Goal: Transaction & Acquisition: Purchase product/service

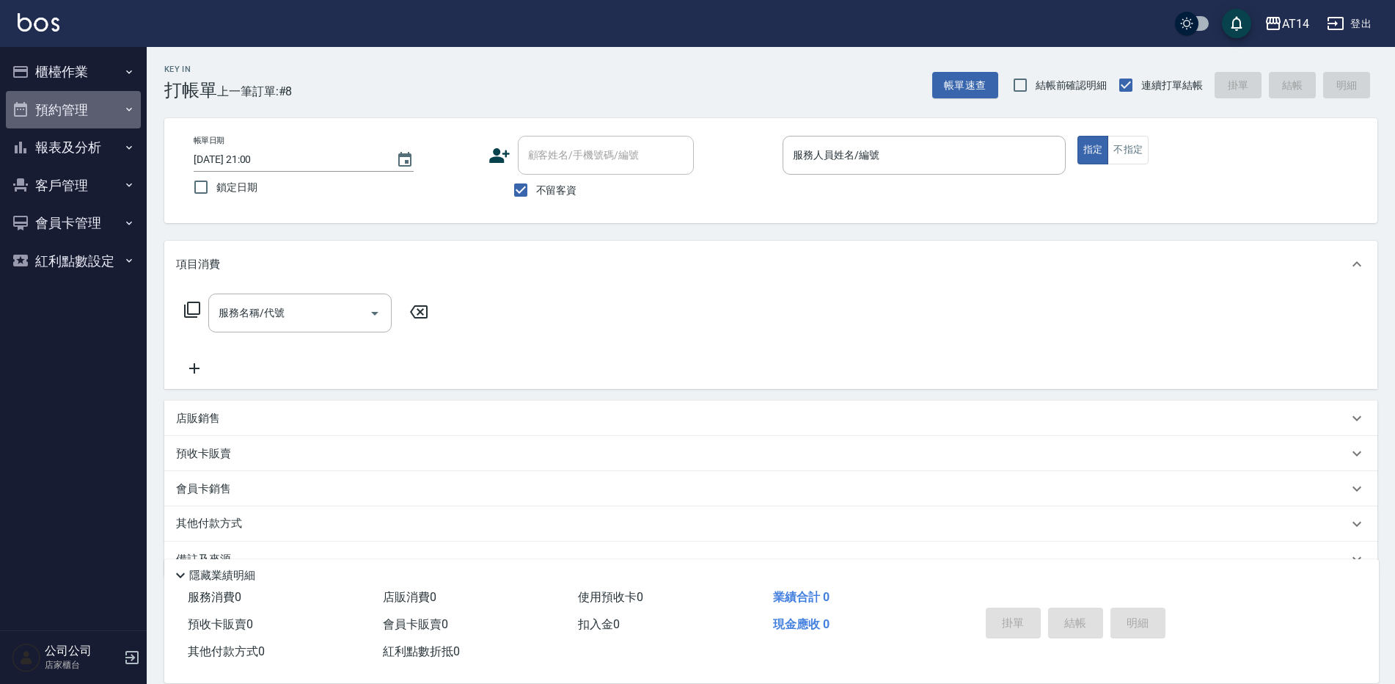
click at [84, 114] on button "預約管理" at bounding box center [73, 110] width 135 height 38
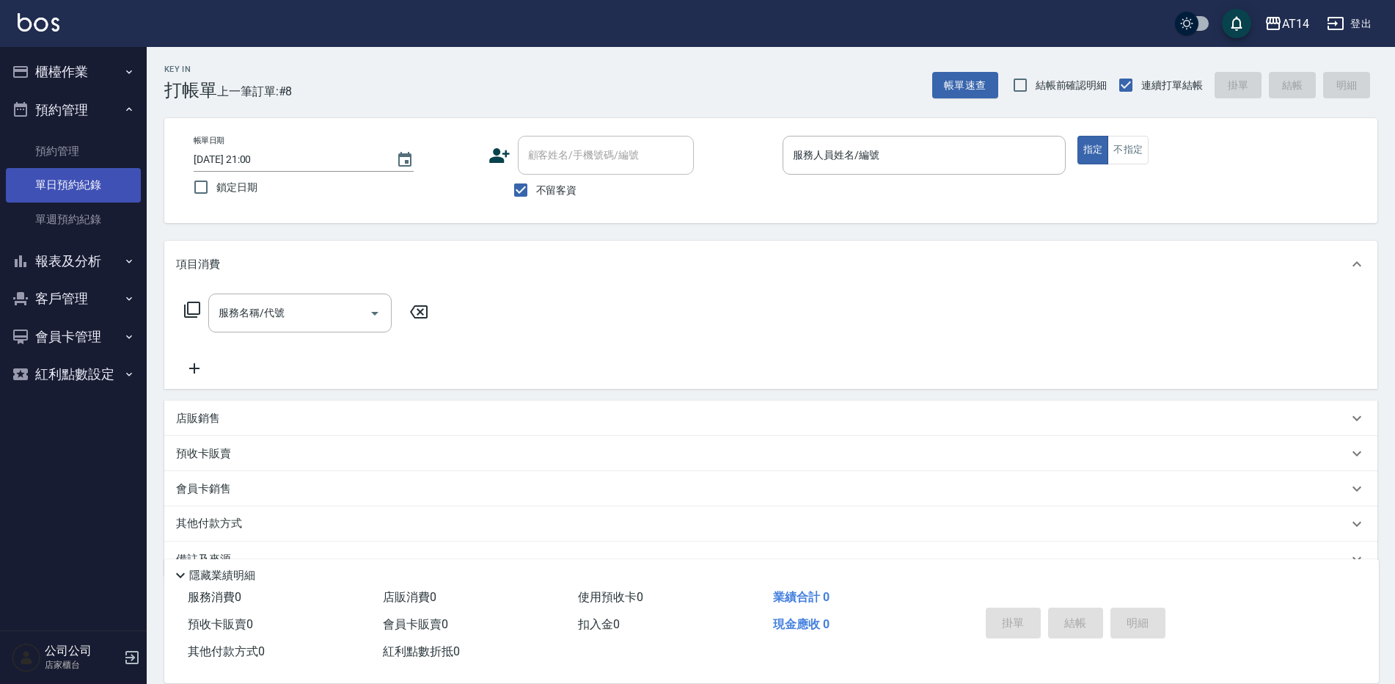
click at [99, 172] on link "單日預約紀錄" at bounding box center [73, 185] width 135 height 34
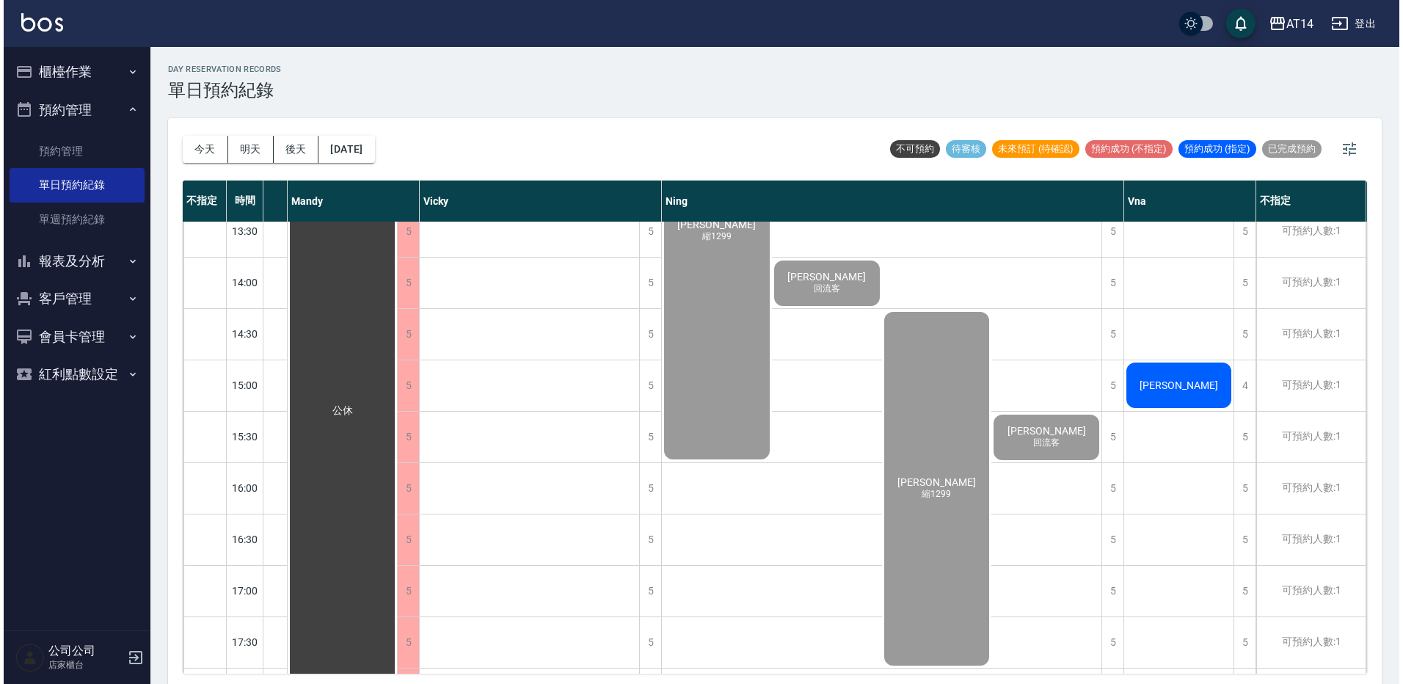
scroll to position [293, 218]
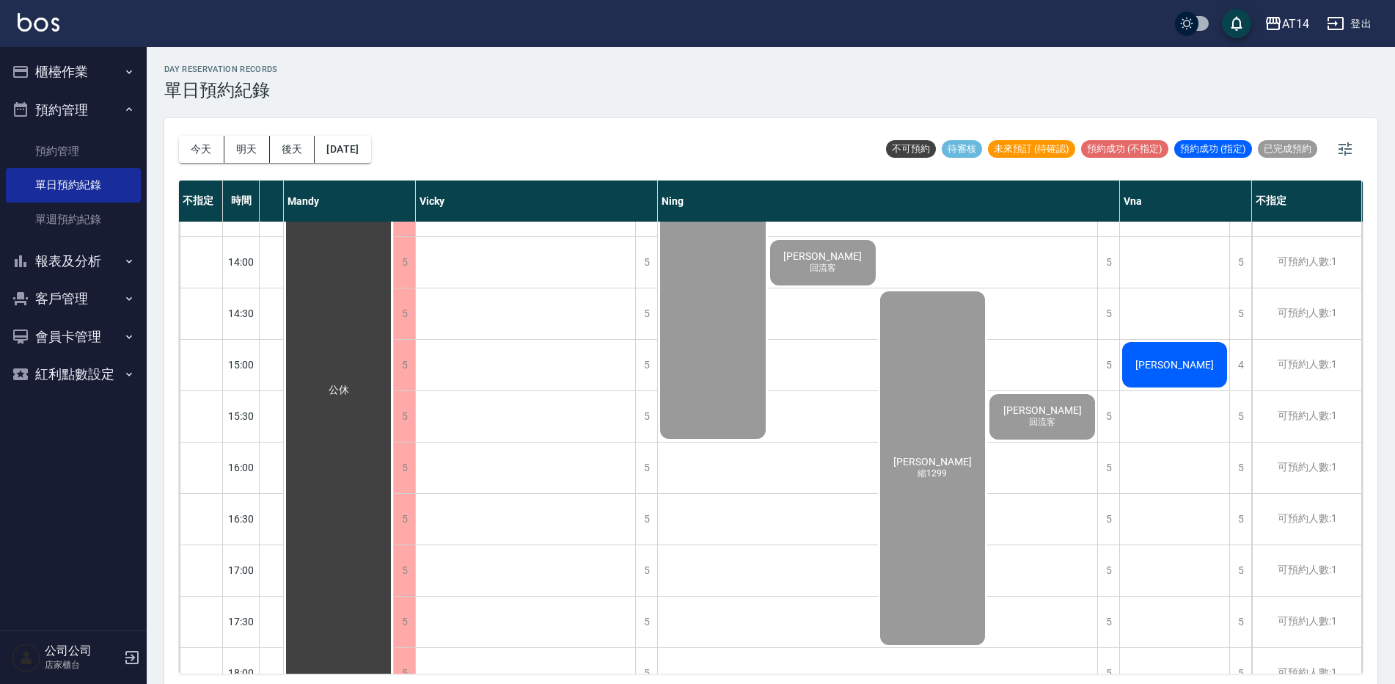
click at [1184, 383] on div "[PERSON_NAME]" at bounding box center [1174, 365] width 109 height 50
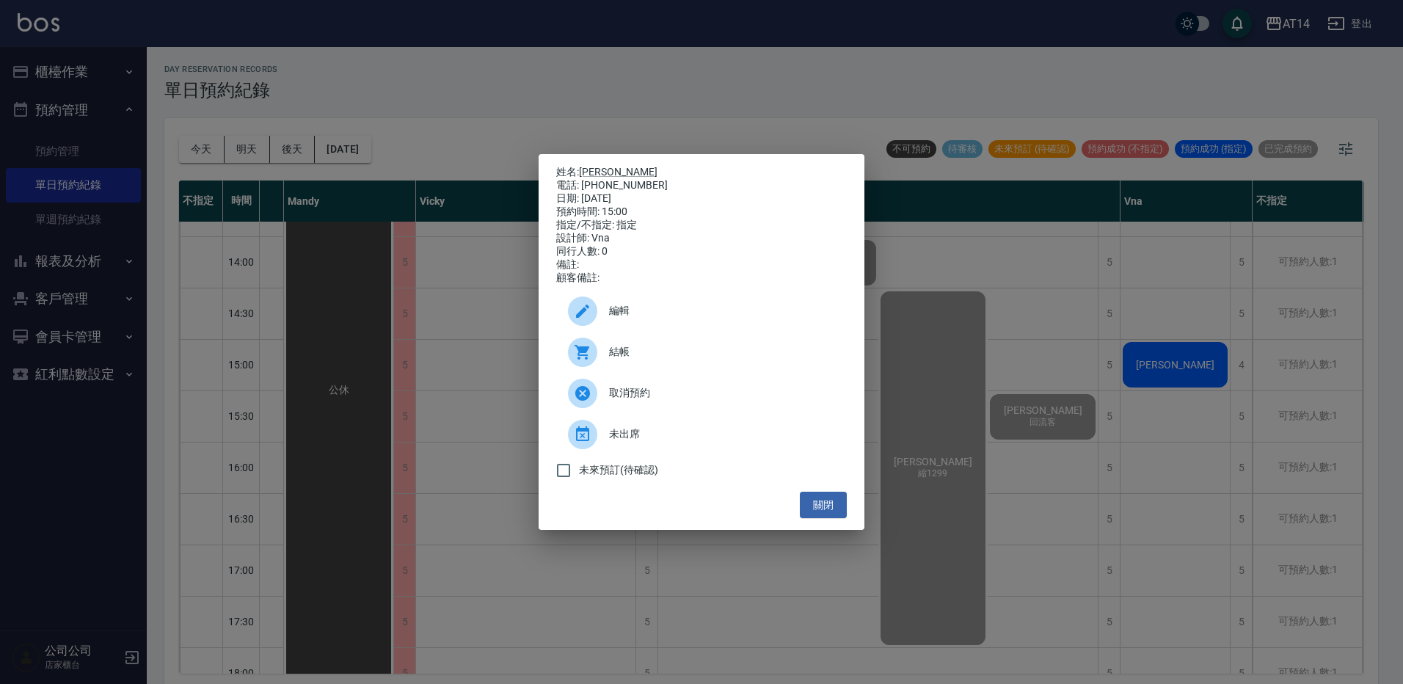
click at [774, 359] on span "結帳" at bounding box center [722, 351] width 226 height 15
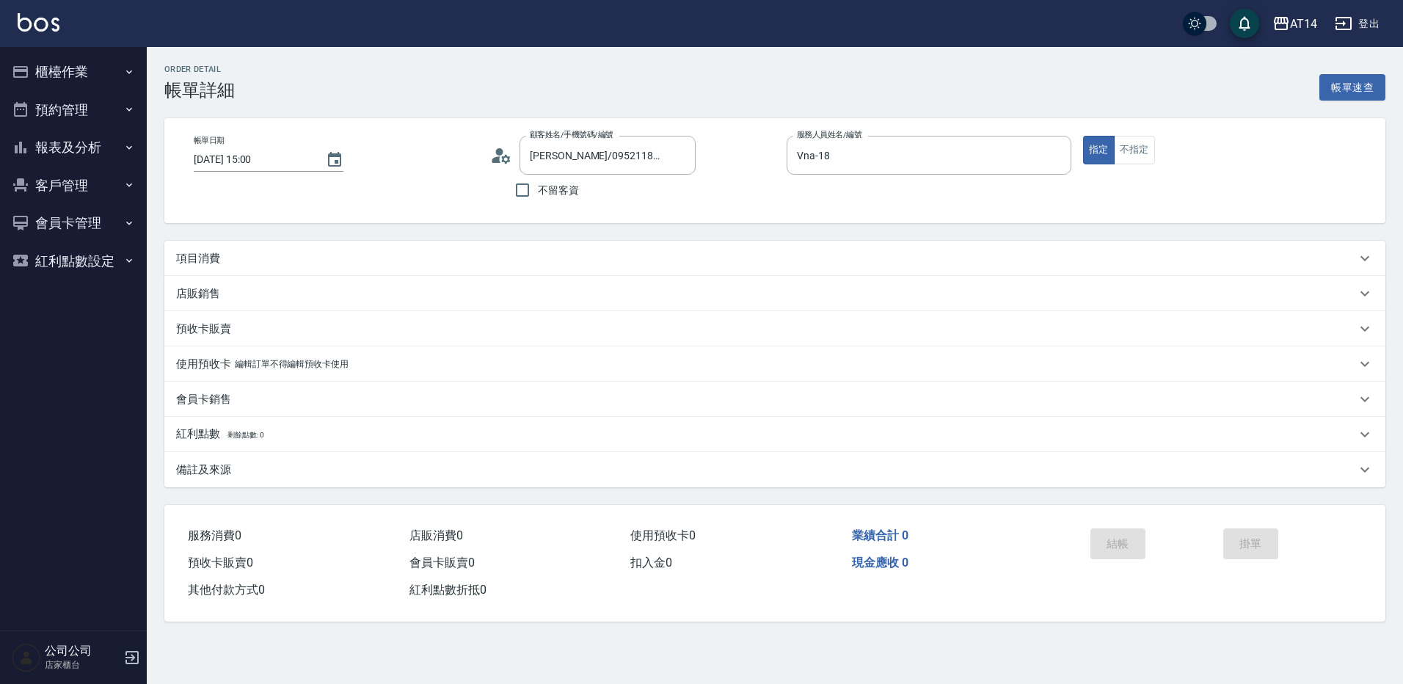
click at [497, 146] on icon at bounding box center [501, 156] width 22 height 22
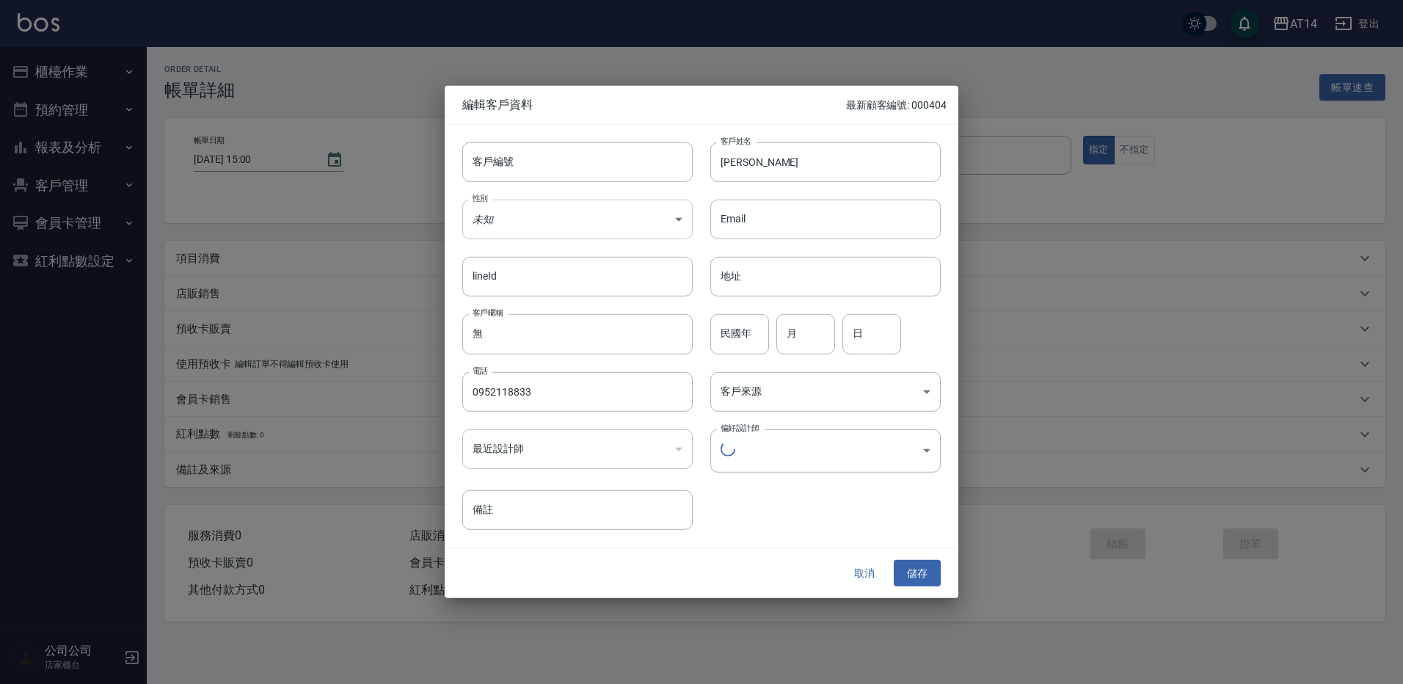
click at [522, 211] on body "AT14 登出 櫃檯作業 打帳單 帳單列表 掛單列表 現金收支登錄 材料自購登錄 每日結帳 排班表 掃碼打卡 預約管理 預約管理 單日預約紀錄 單週預約紀錄 …" at bounding box center [701, 342] width 1403 height 684
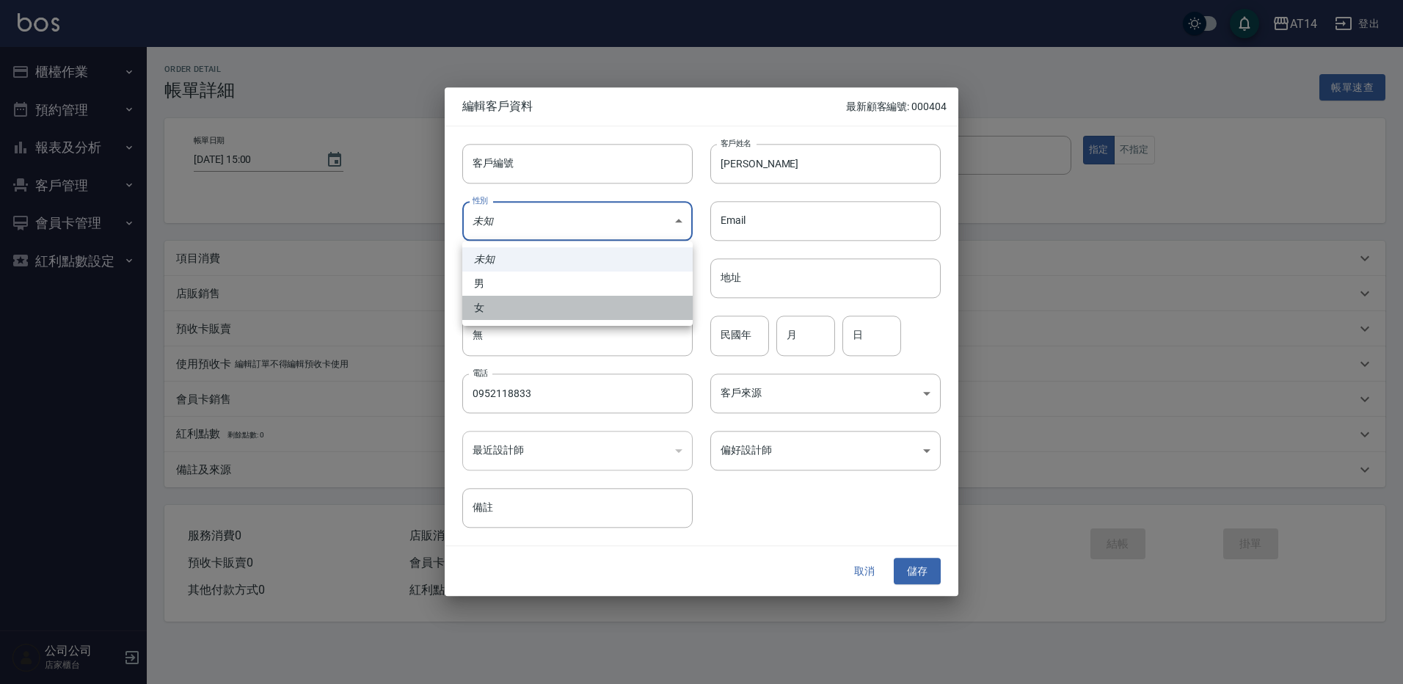
click at [509, 299] on li "女" at bounding box center [577, 308] width 230 height 24
type input "FEMALE"
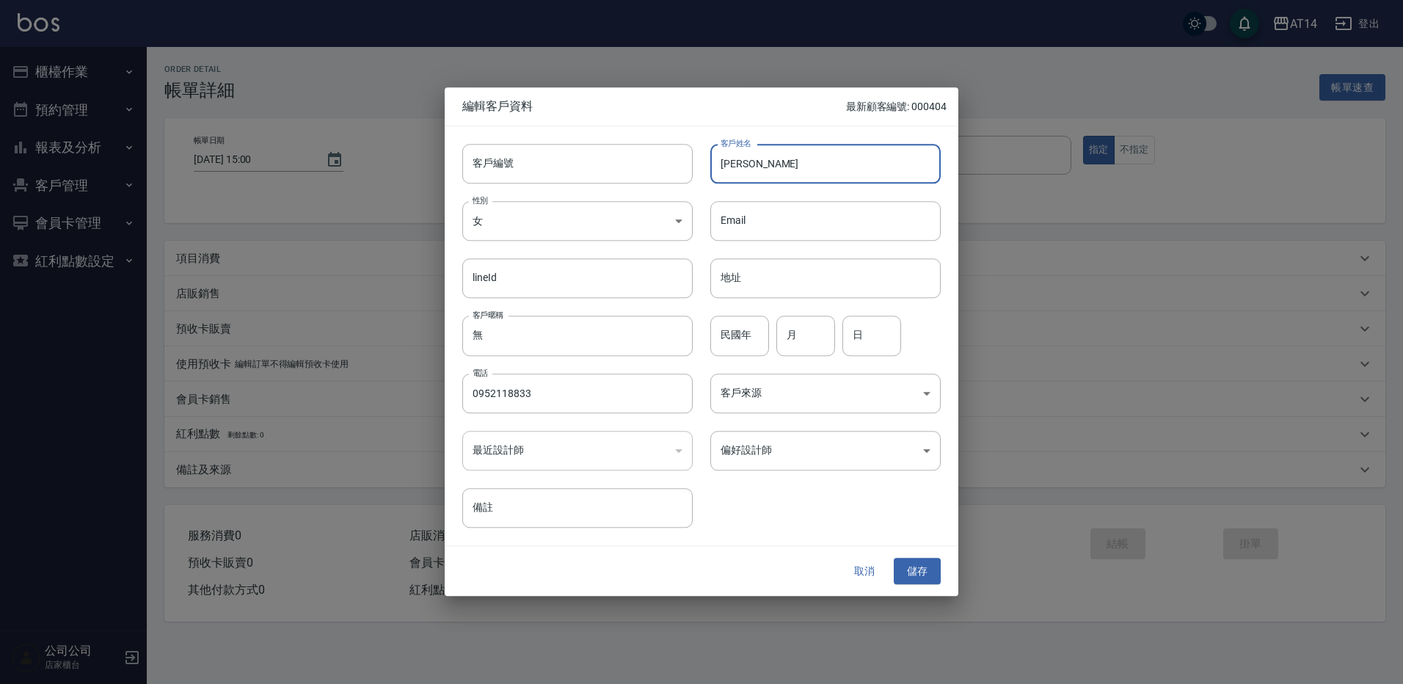
click at [717, 165] on input "[PERSON_NAME]" at bounding box center [825, 164] width 230 height 40
paste input "♍"
type input "♍張小芹"
click at [817, 321] on input "月" at bounding box center [805, 336] width 59 height 40
type input "9"
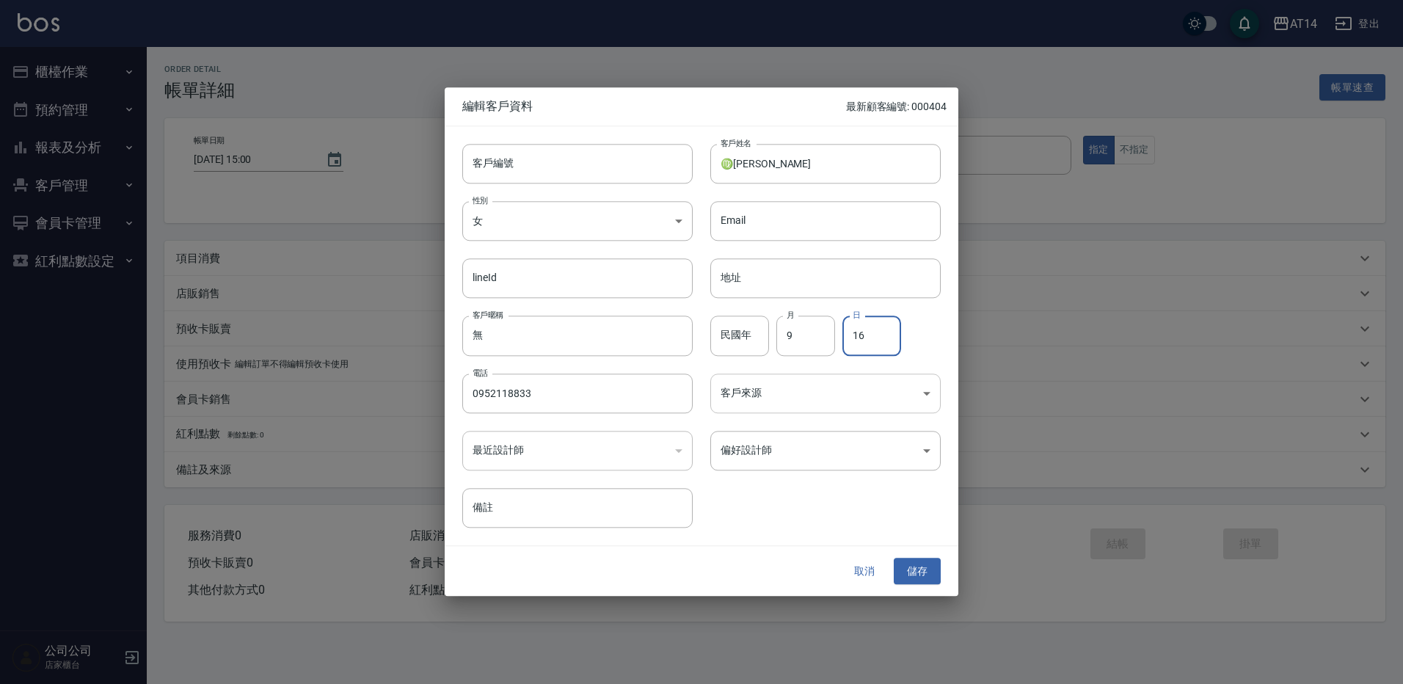
type input "16"
click at [770, 394] on body "AT14 登出 櫃檯作業 打帳單 帳單列表 掛單列表 現金收支登錄 材料自購登錄 每日結帳 排班表 掃碼打卡 預約管理 預約管理 單日預約紀錄 單週預約紀錄 …" at bounding box center [701, 342] width 1403 height 684
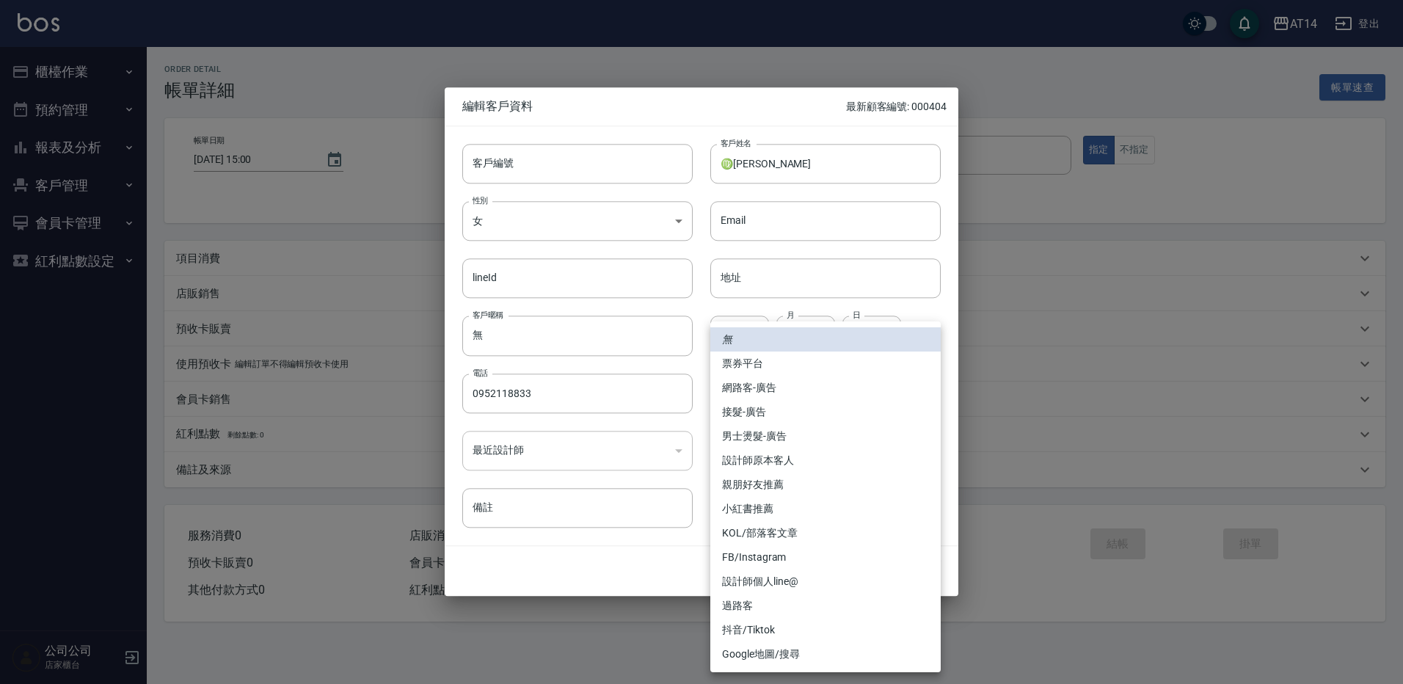
click at [770, 394] on li "網路客-廣告" at bounding box center [825, 388] width 230 height 24
type input "網路客-廣告"
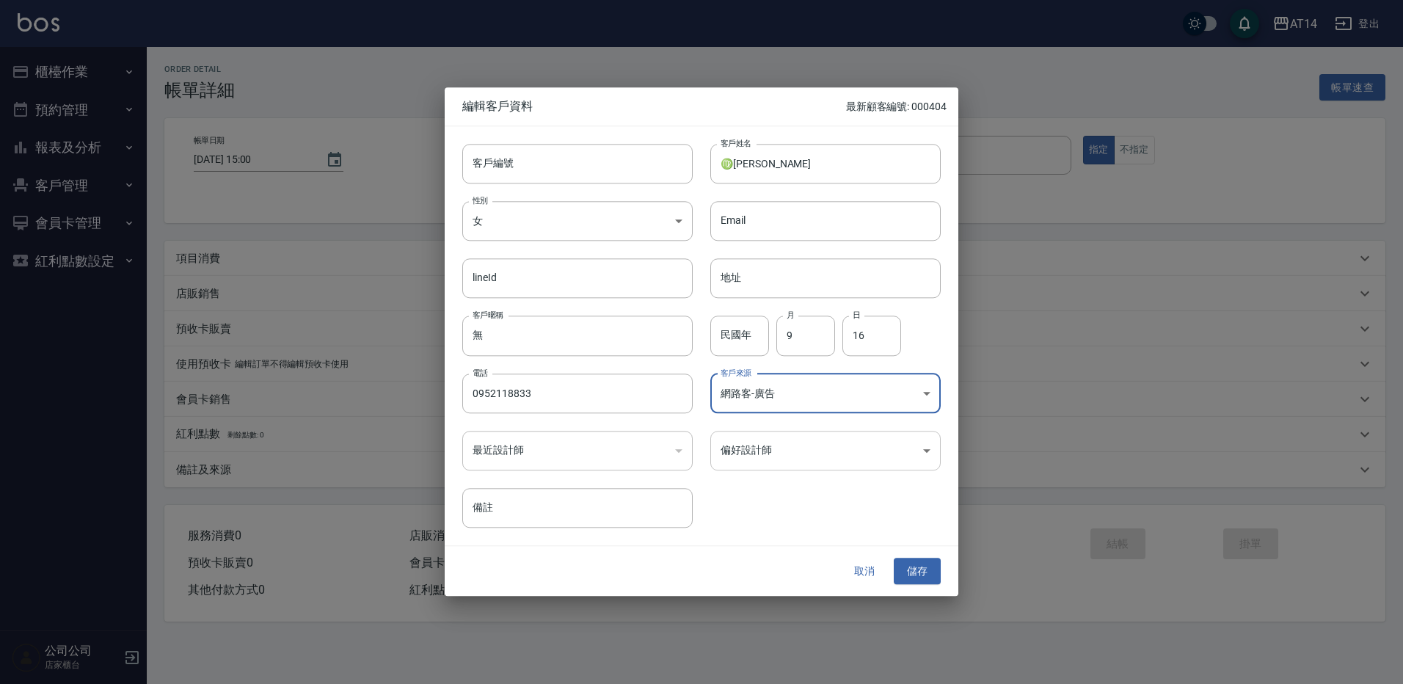
click at [775, 455] on body "AT14 登出 櫃檯作業 打帳單 帳單列表 掛單列表 現金收支登錄 材料自購登錄 每日結帳 排班表 掃碼打卡 預約管理 預約管理 單日預約紀錄 單週預約紀錄 …" at bounding box center [701, 342] width 1403 height 684
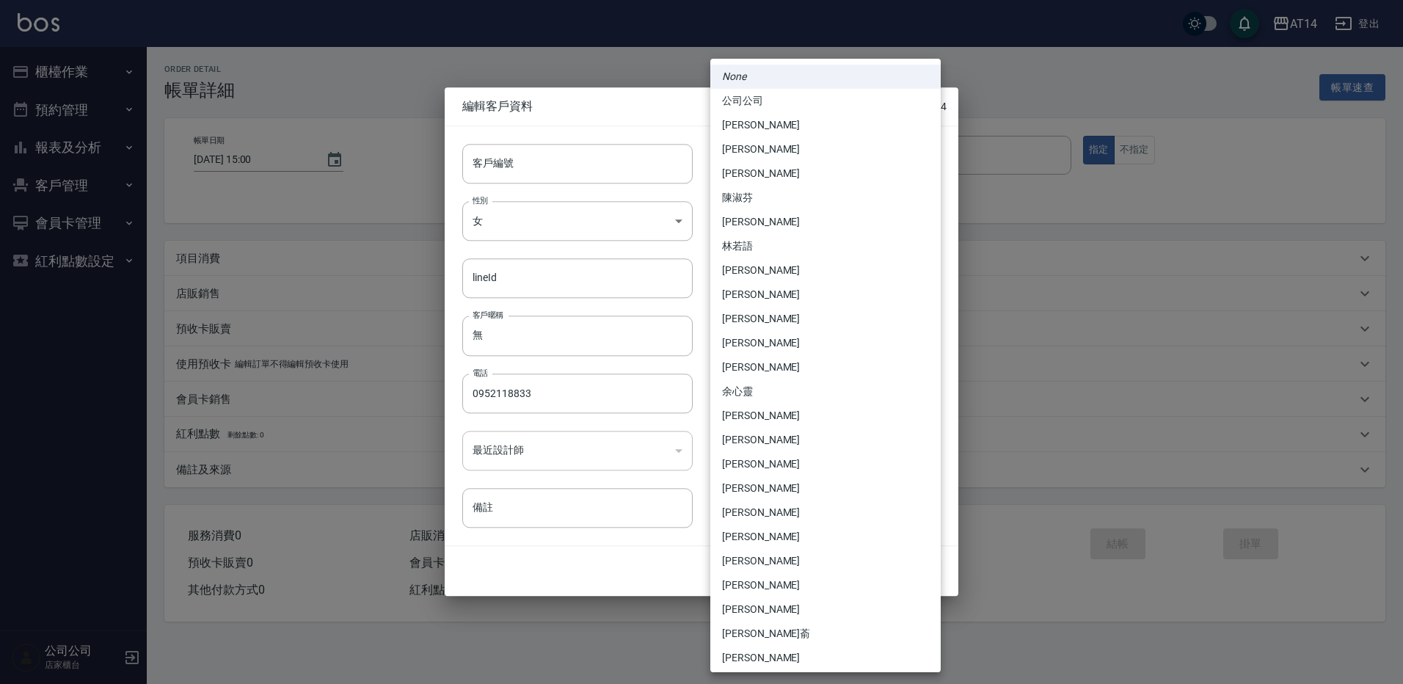
click at [782, 370] on li "林靚雯" at bounding box center [825, 367] width 230 height 24
type input "a28628ff-da1c-4c39-97bc-07c072e98a5a"
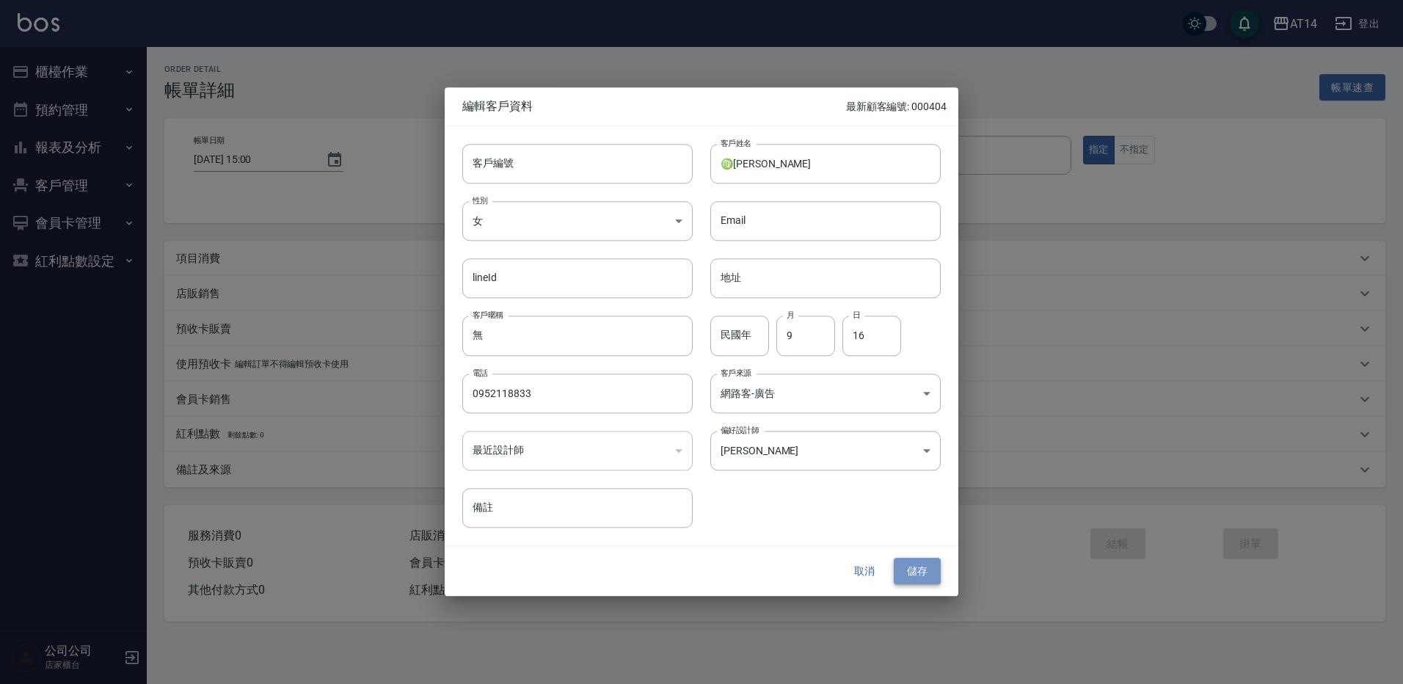
click at [929, 566] on button "儲存" at bounding box center [917, 571] width 47 height 27
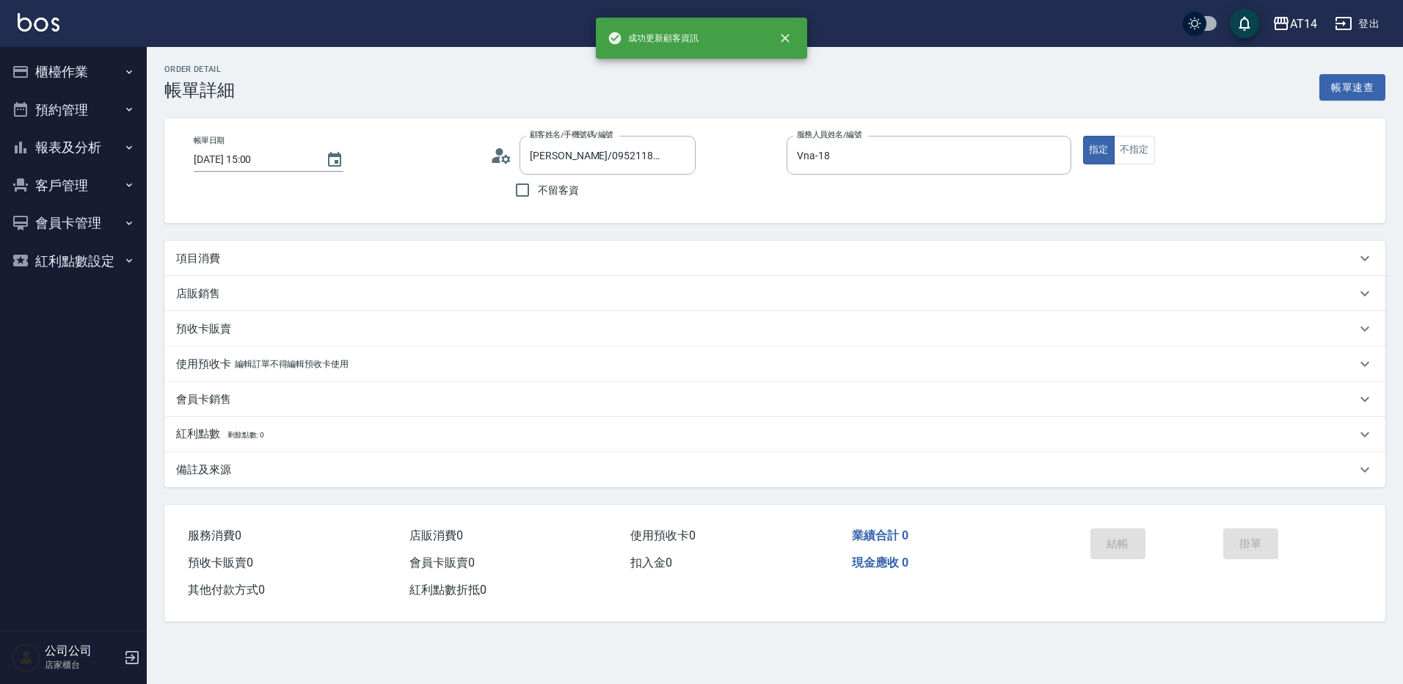
type input "♍張小芹/0952118833/"
click at [246, 261] on div "項目消費" at bounding box center [766, 258] width 1180 height 15
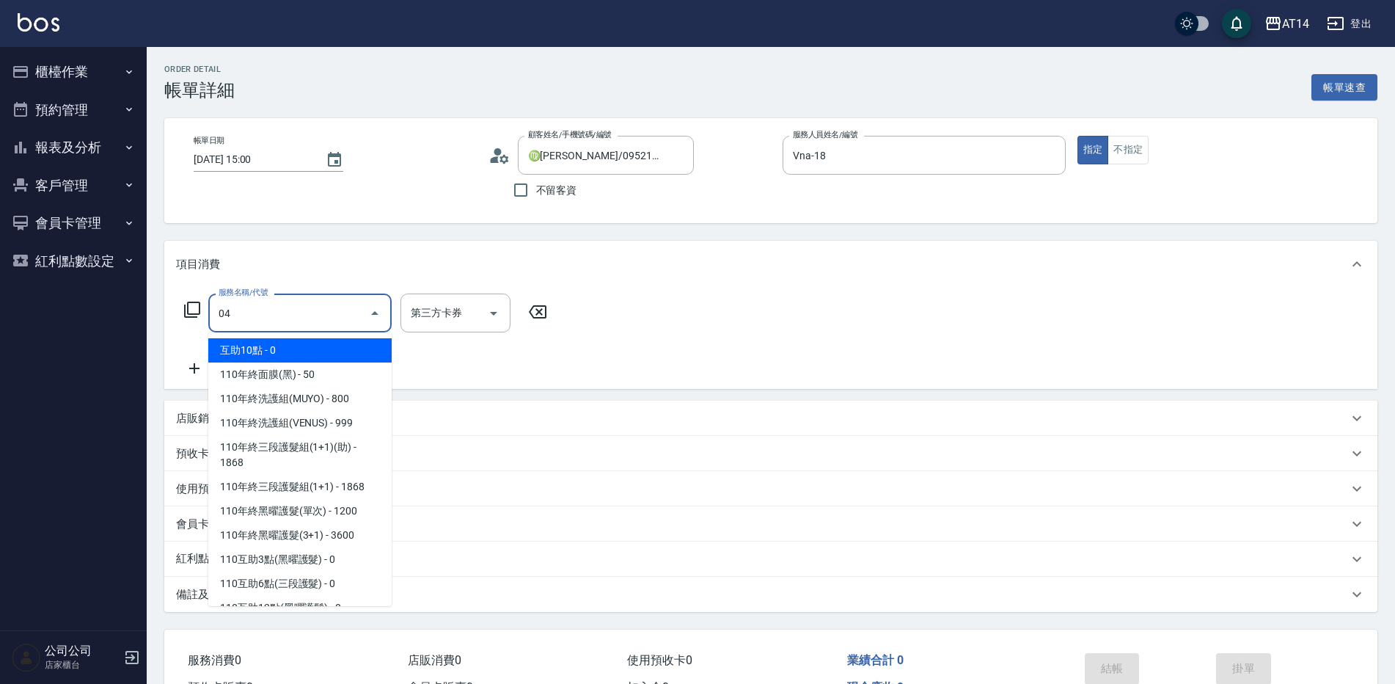
type input "041"
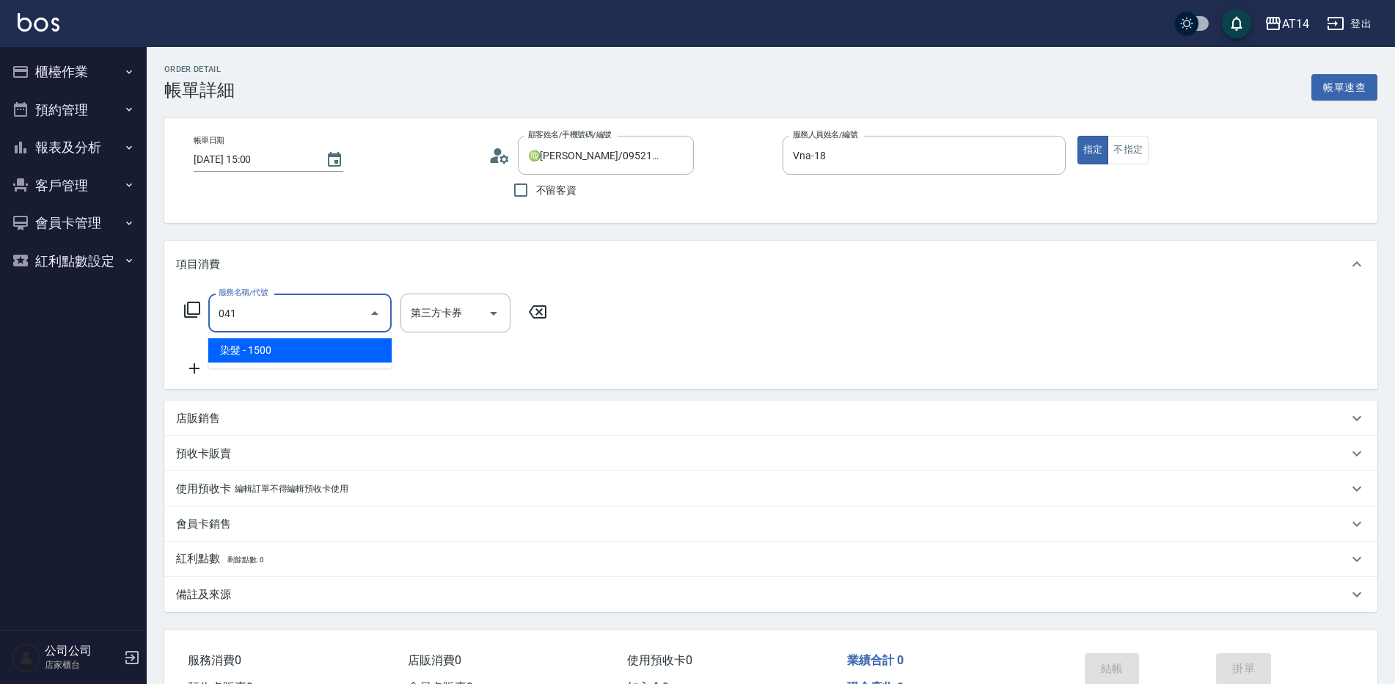
type input "3"
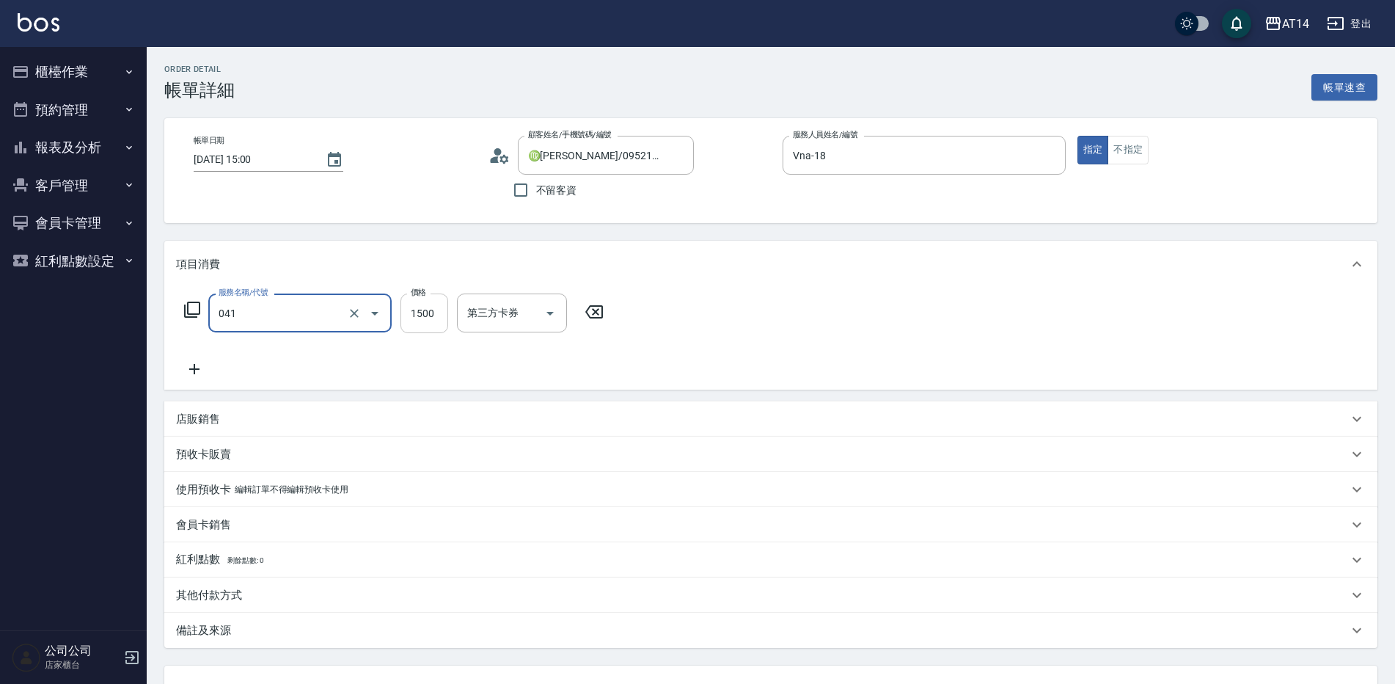
type input "染髮(041)"
click at [415, 326] on input "1500" at bounding box center [425, 313] width 48 height 40
type input "3"
type input "0"
type input "300"
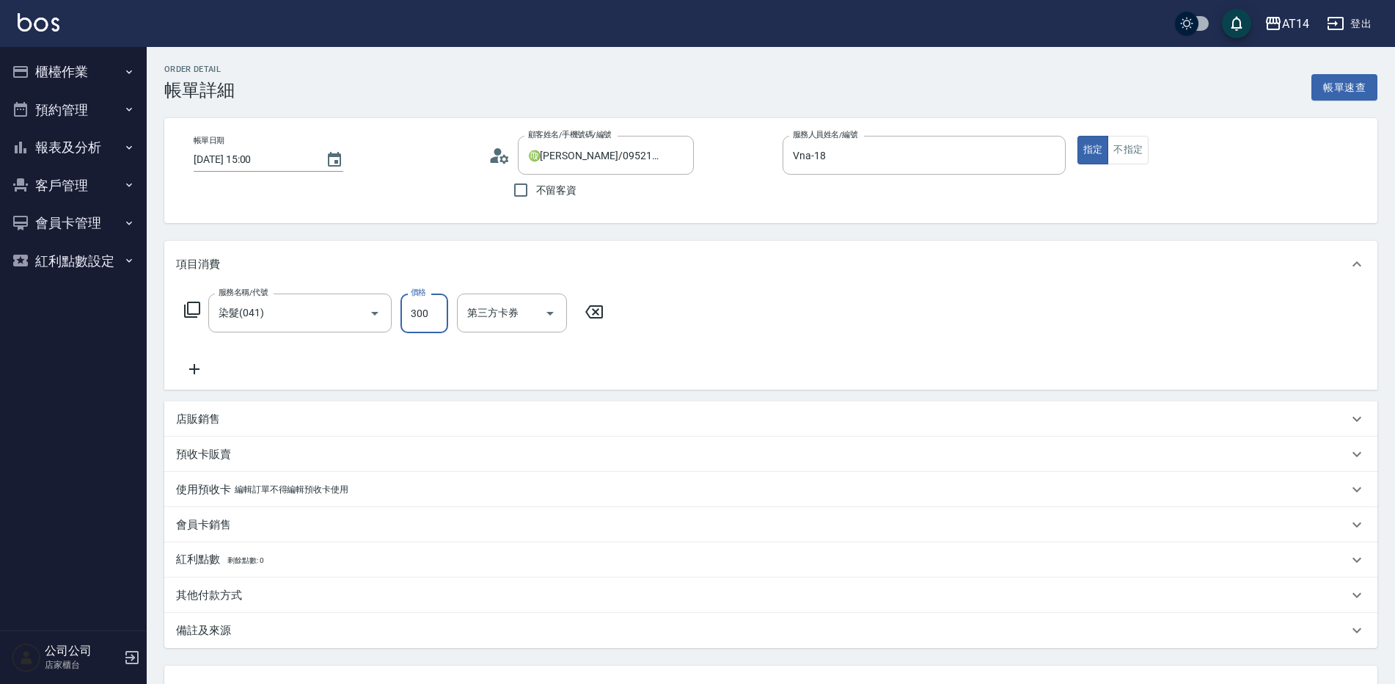
type input "1"
type input "3000"
type input "6"
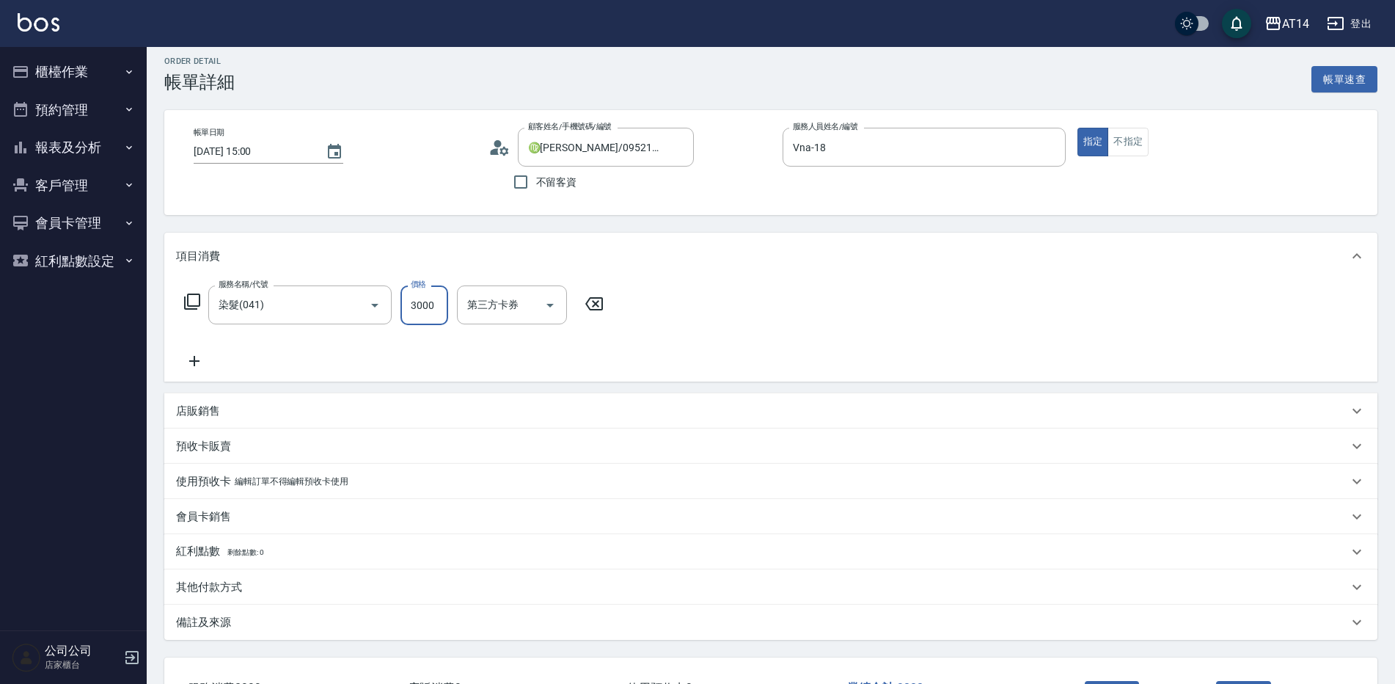
scroll to position [49, 0]
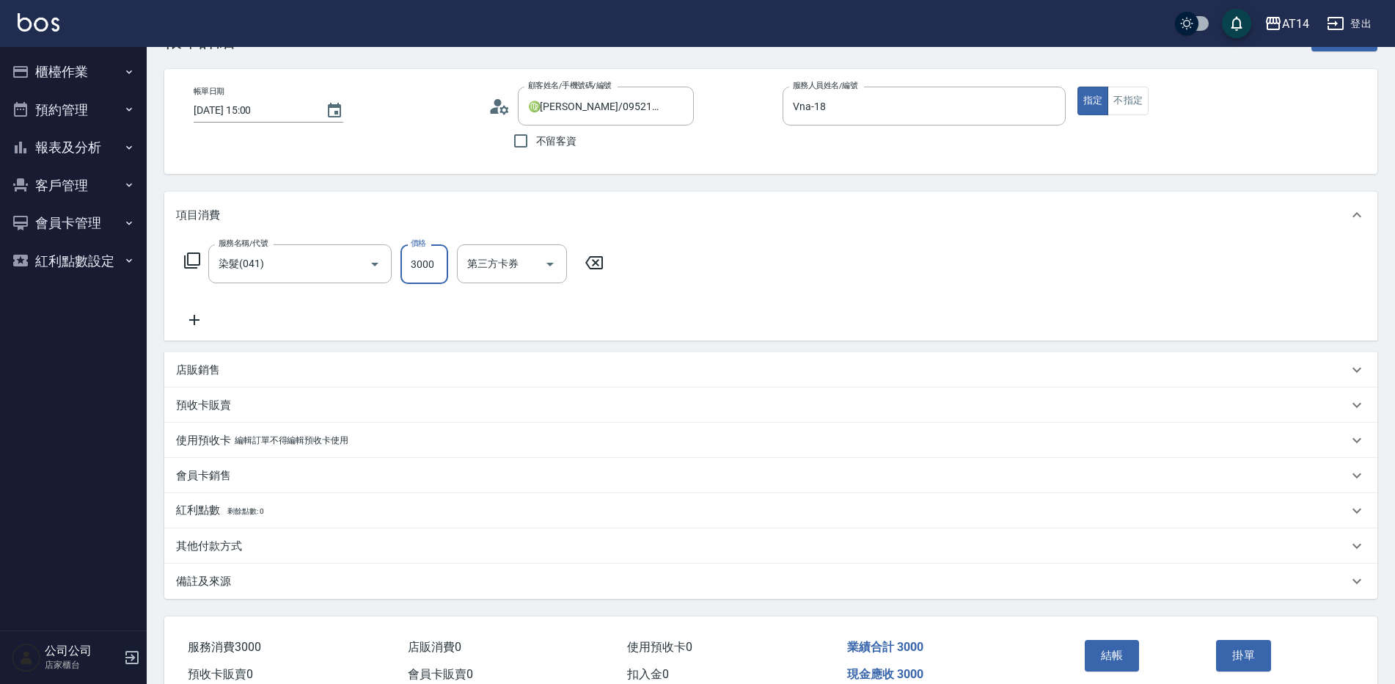
type input "3000"
click at [239, 378] on div "店販銷售" at bounding box center [770, 369] width 1213 height 35
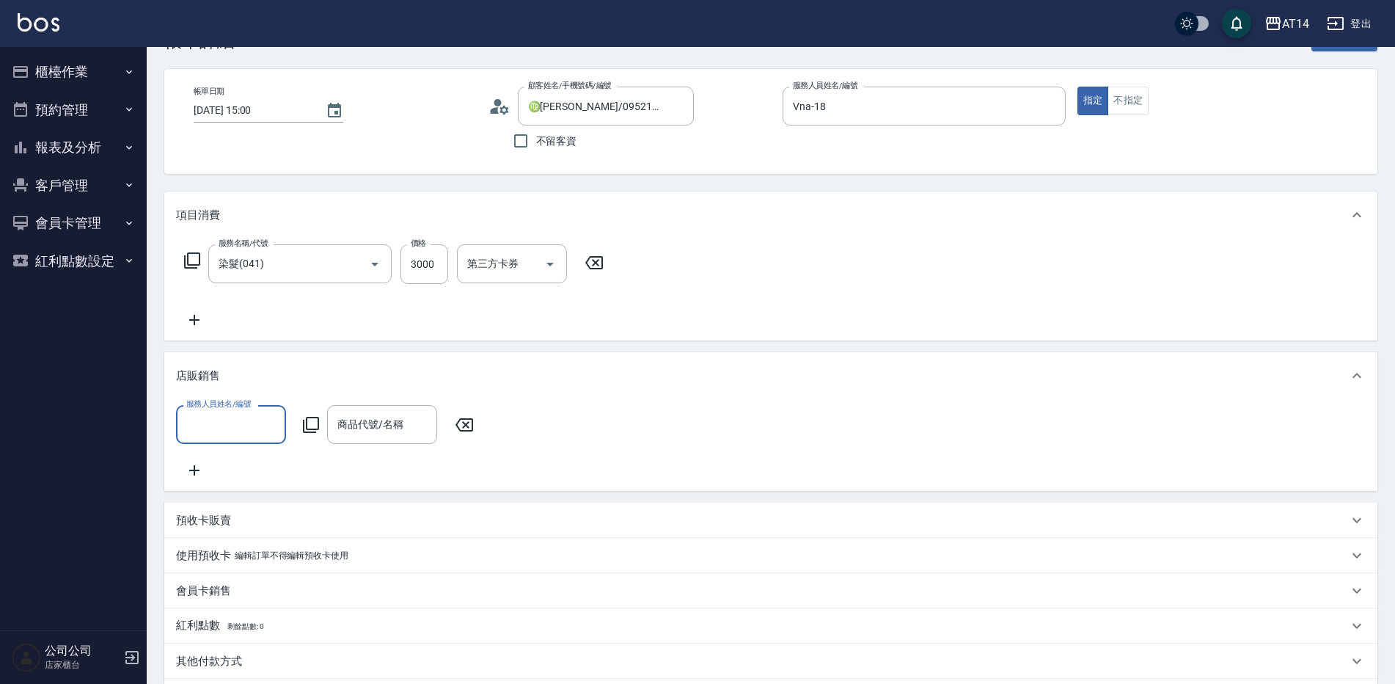
scroll to position [0, 0]
click at [236, 431] on input "服務人員姓名/編號" at bounding box center [231, 425] width 97 height 26
type input "Vna-18"
drag, startPoint x: 299, startPoint y: 448, endPoint x: 306, endPoint y: 437, distance: 12.2
click at [299, 448] on div "服務人員姓名/編號 Vna-18 服務人員姓名/編號 商品代號/名稱 商品代號/名稱" at bounding box center [771, 442] width 1190 height 74
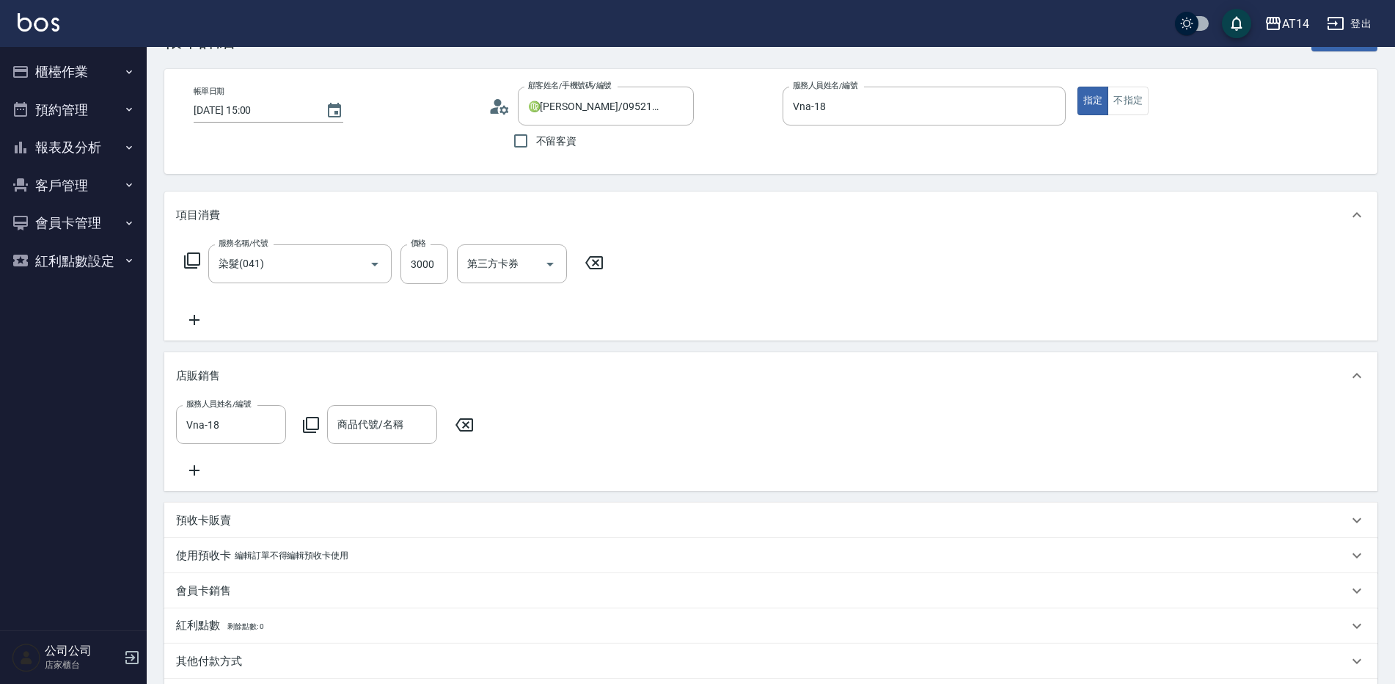
click at [307, 420] on icon at bounding box center [311, 425] width 16 height 16
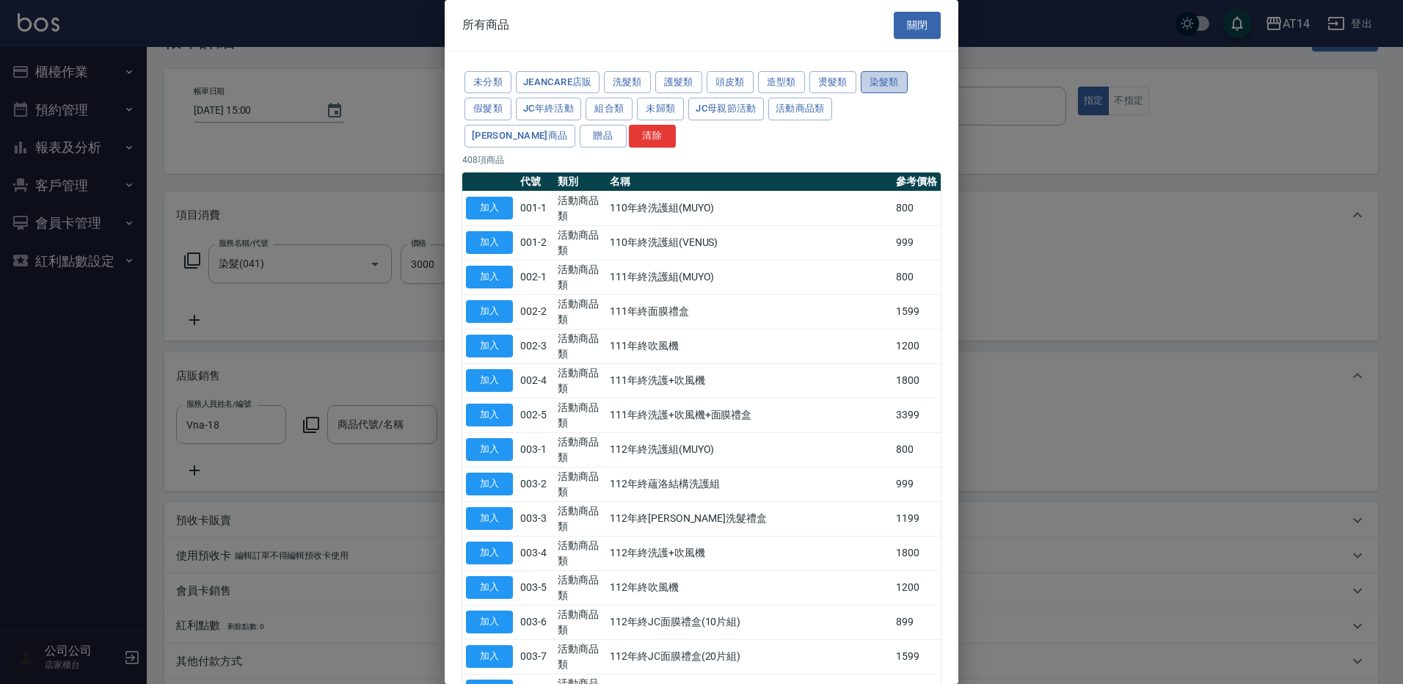
click at [894, 84] on button "染髮類" at bounding box center [884, 82] width 47 height 23
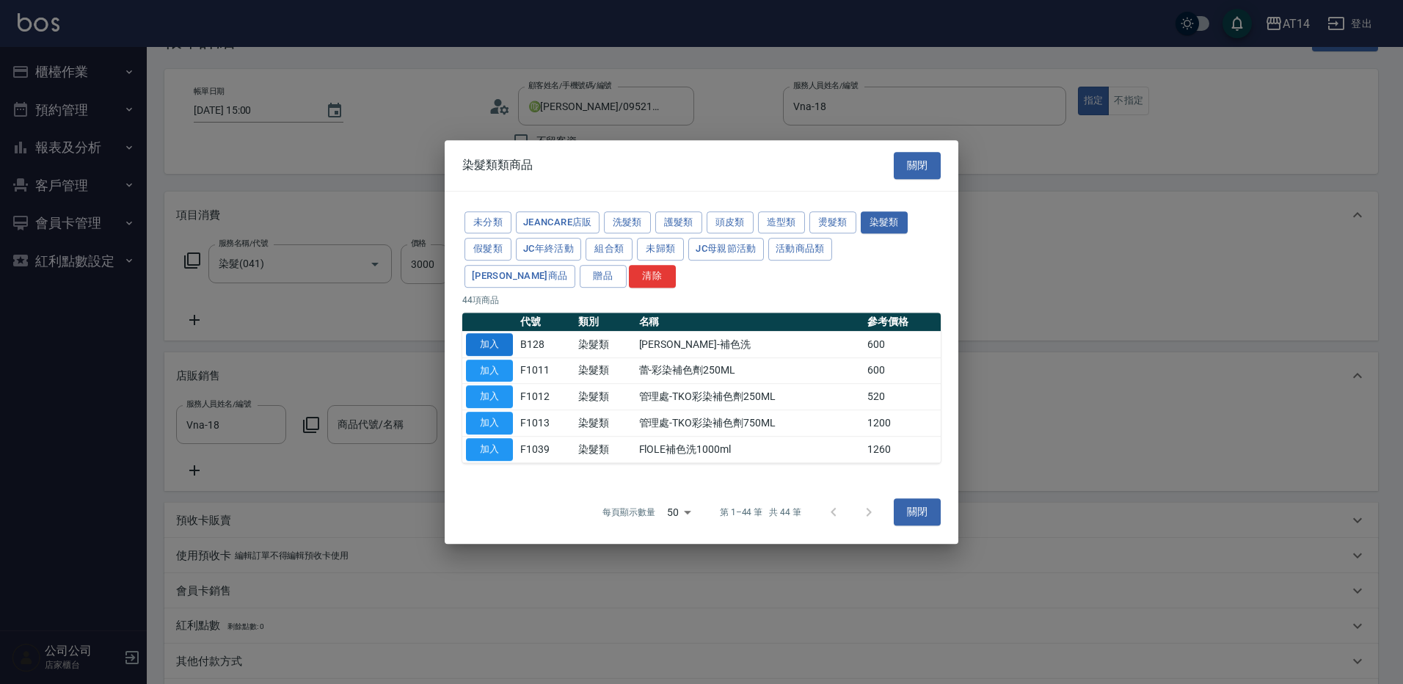
click at [500, 337] on button "加入" at bounding box center [489, 344] width 47 height 23
type input "里歐-補色洗"
type input "7"
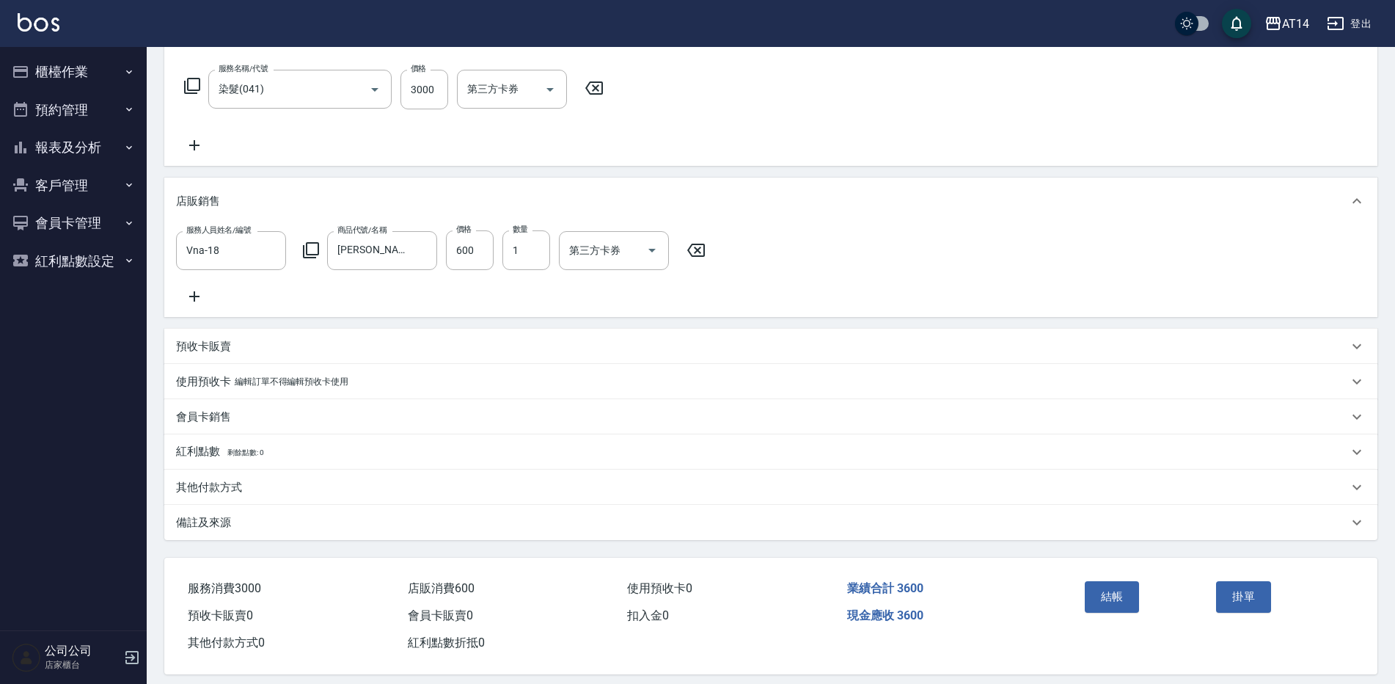
scroll to position [249, 0]
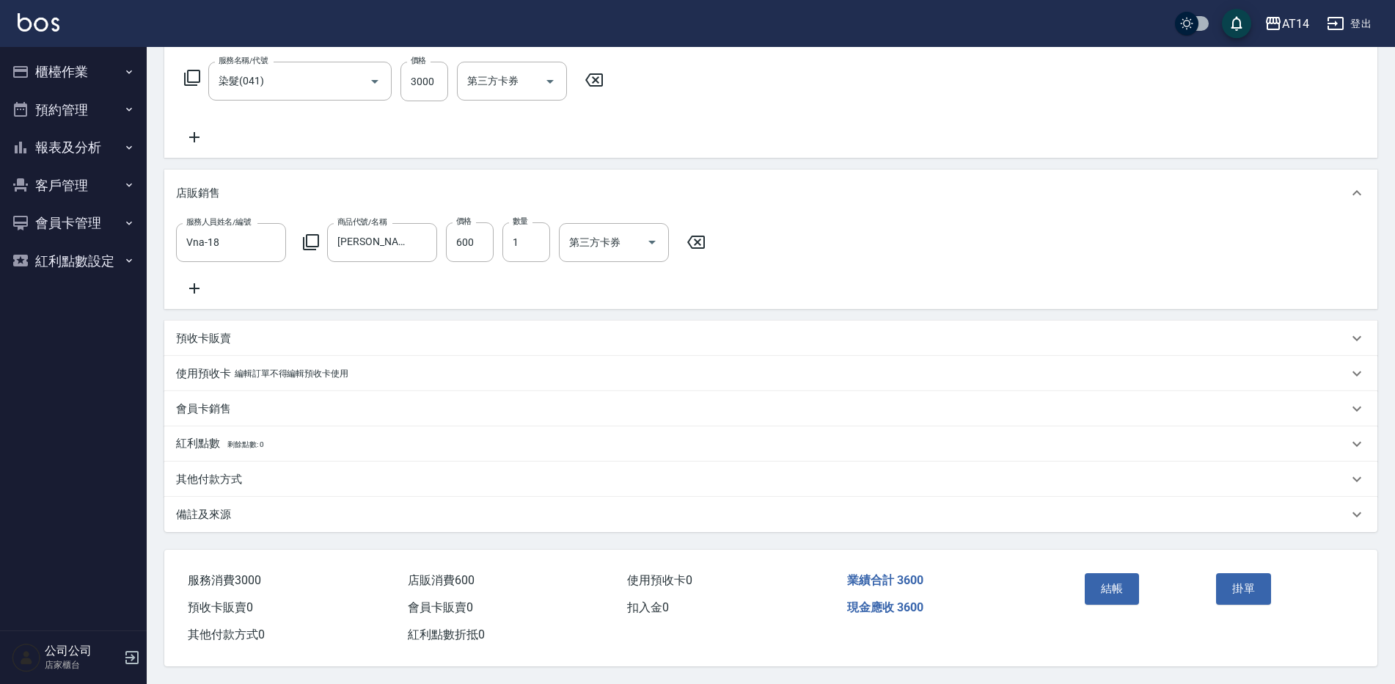
click at [250, 507] on div "備註及來源" at bounding box center [762, 514] width 1172 height 15
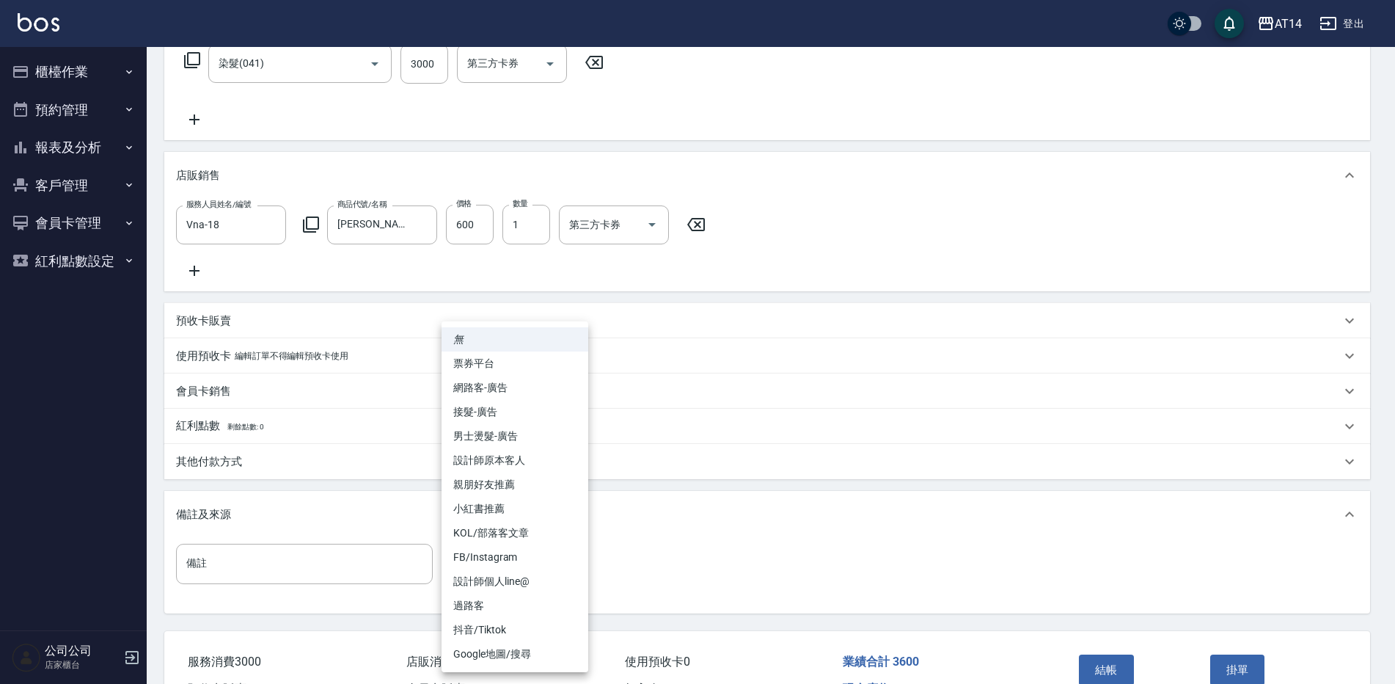
click at [494, 581] on body "AT14 登出 櫃檯作業 打帳單 帳單列表 掛單列表 現金收支登錄 材料自購登錄 每日結帳 排班表 掃碼打卡 預約管理 預約管理 單日預約紀錄 單週預約紀錄 …" at bounding box center [697, 258] width 1395 height 1015
click at [511, 386] on li "網路客-廣告" at bounding box center [515, 388] width 147 height 24
type input "網路客-廣告"
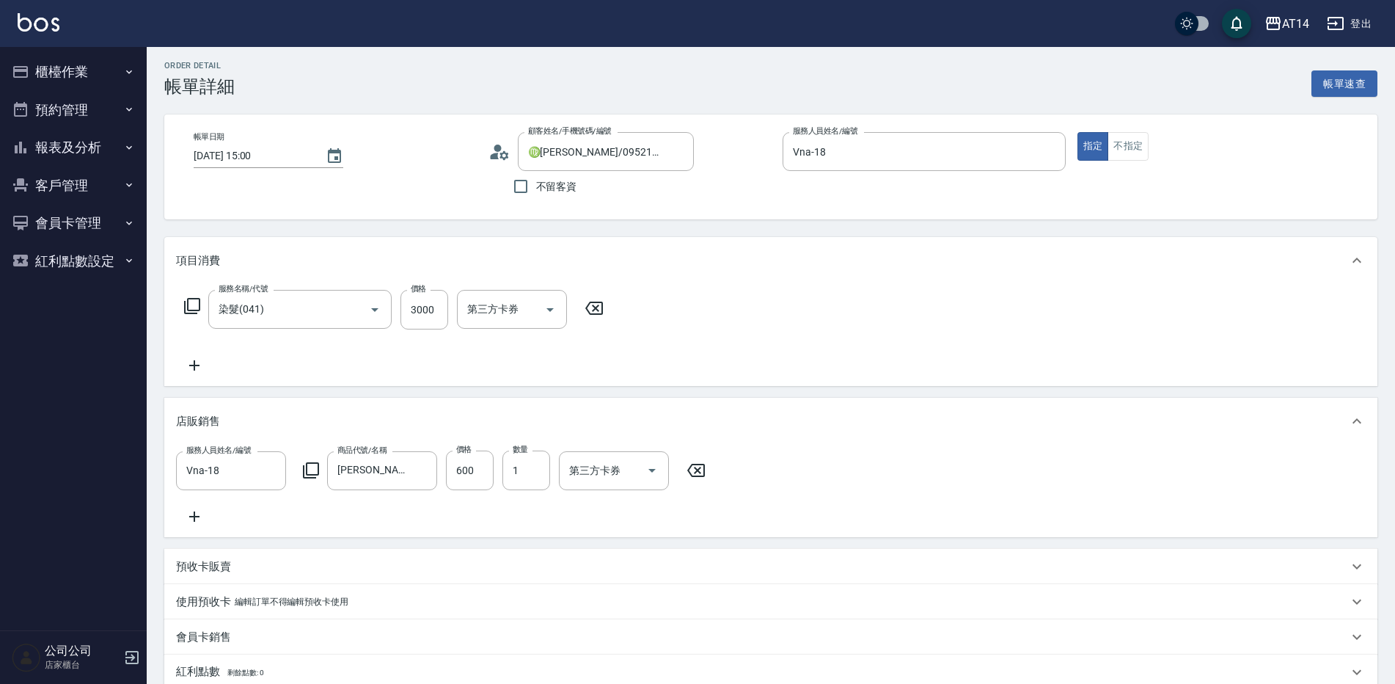
scroll to position [0, 0]
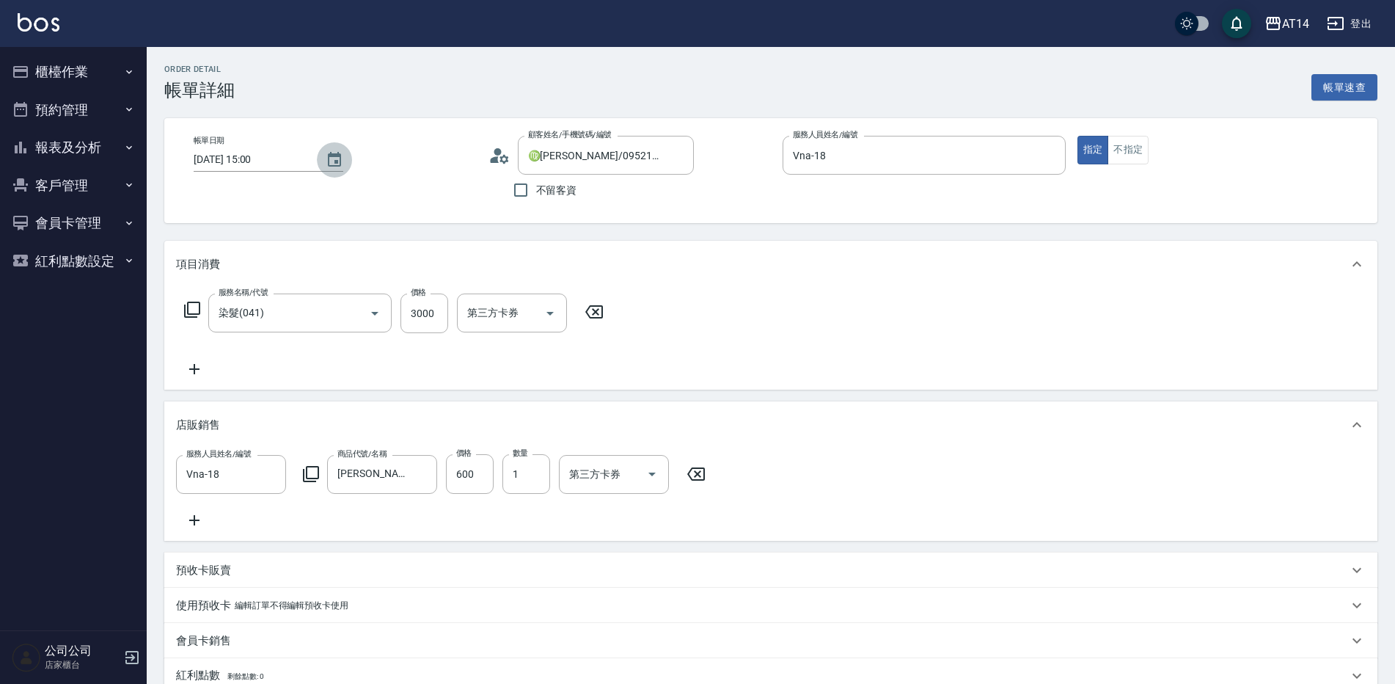
click at [334, 154] on icon "Choose date, selected date is 2025-09-24" at bounding box center [334, 159] width 13 height 15
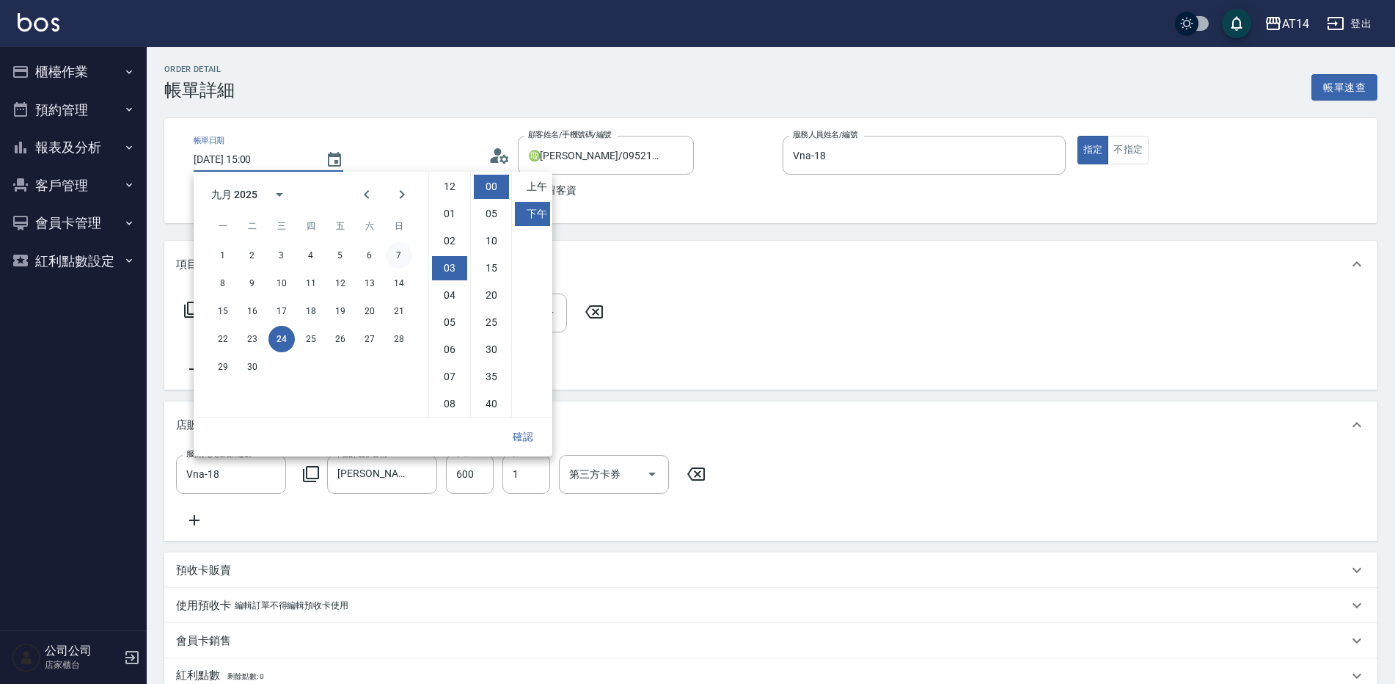
scroll to position [81, 0]
click at [312, 333] on button "25" at bounding box center [311, 339] width 26 height 26
type input "2025/09/25 15:00"
click at [523, 435] on button "確認" at bounding box center [523, 436] width 47 height 27
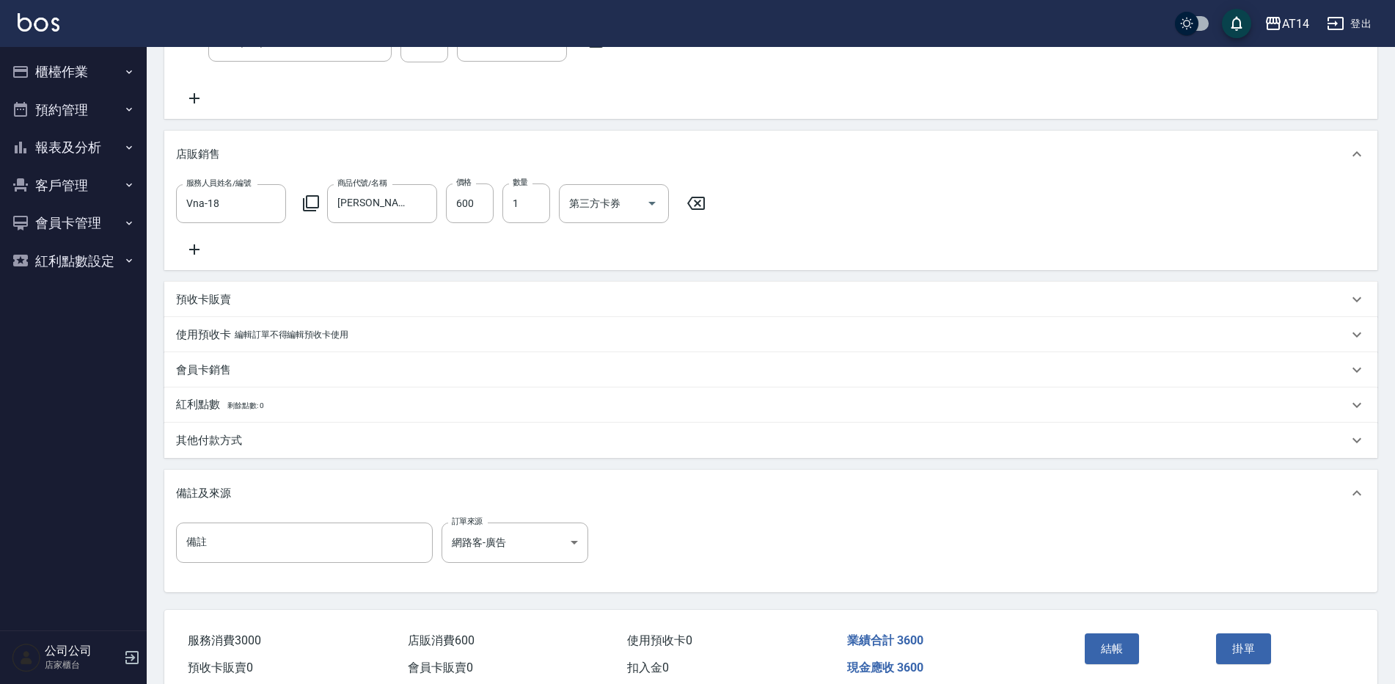
scroll to position [348, 0]
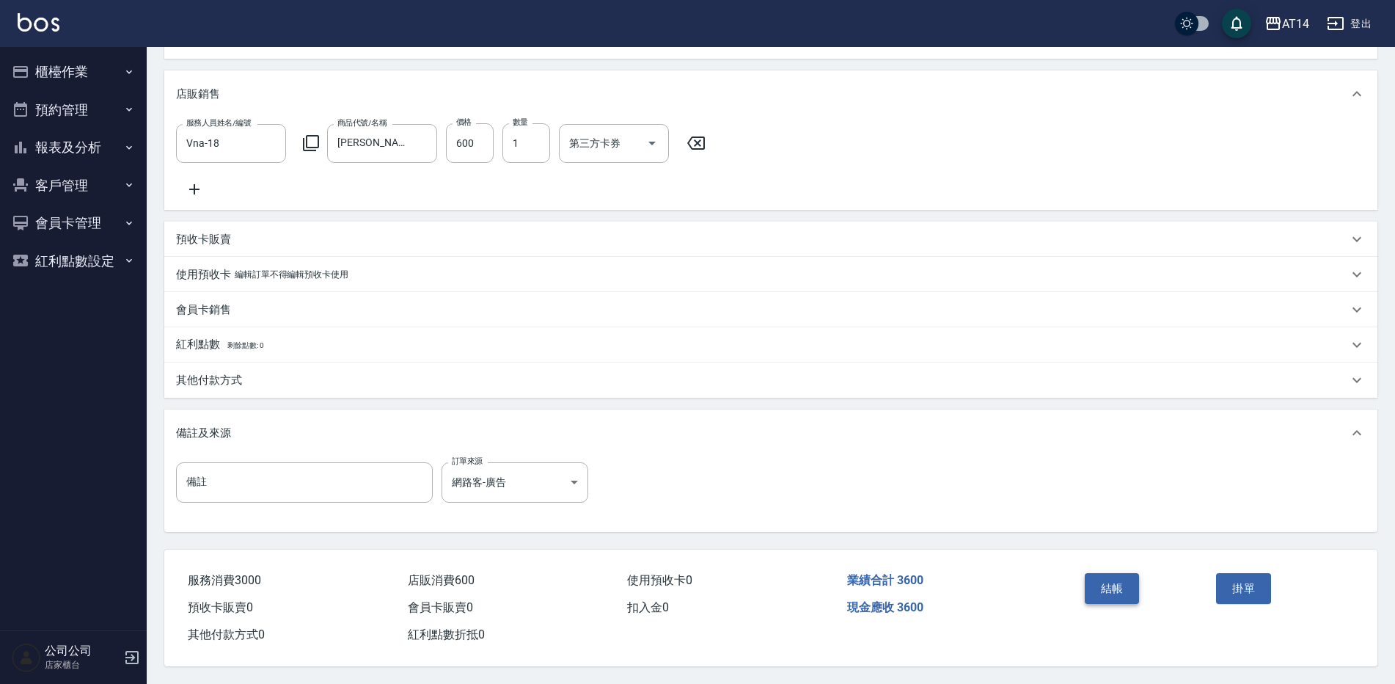
click at [1125, 587] on button "結帳" at bounding box center [1112, 588] width 55 height 31
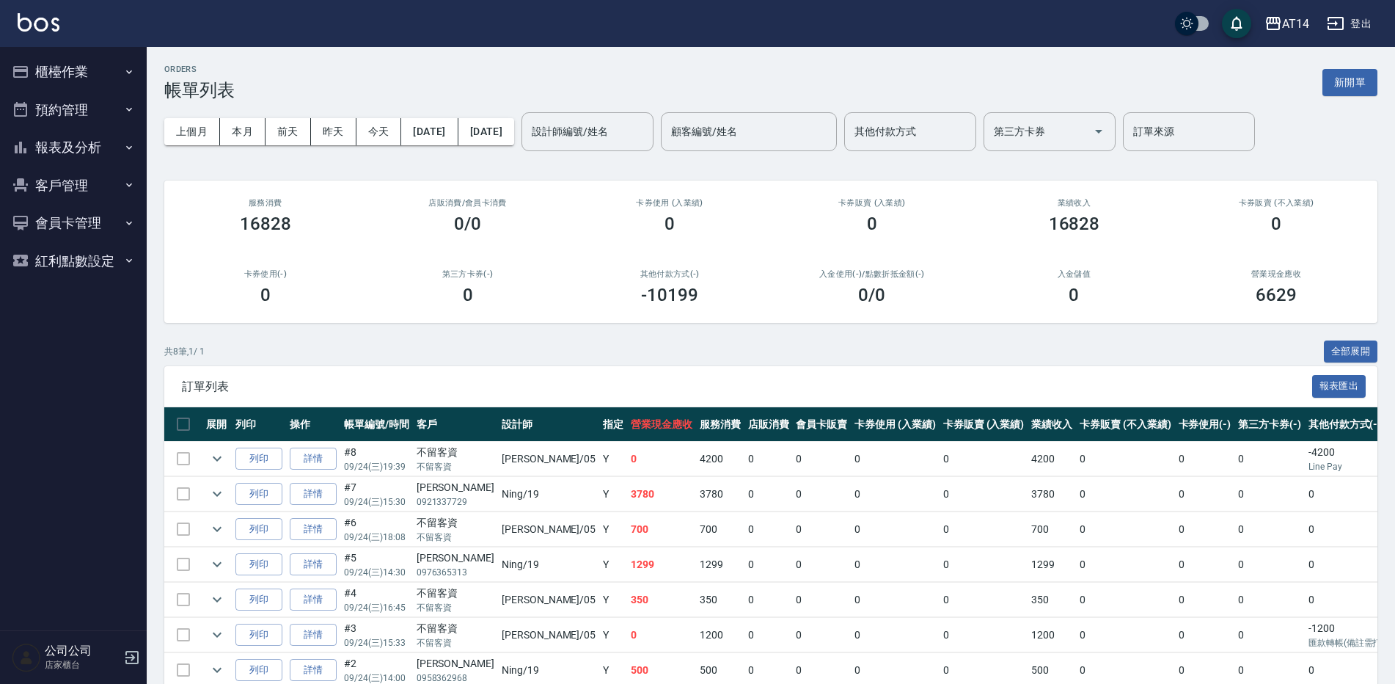
click at [80, 146] on button "報表及分析" at bounding box center [73, 147] width 135 height 38
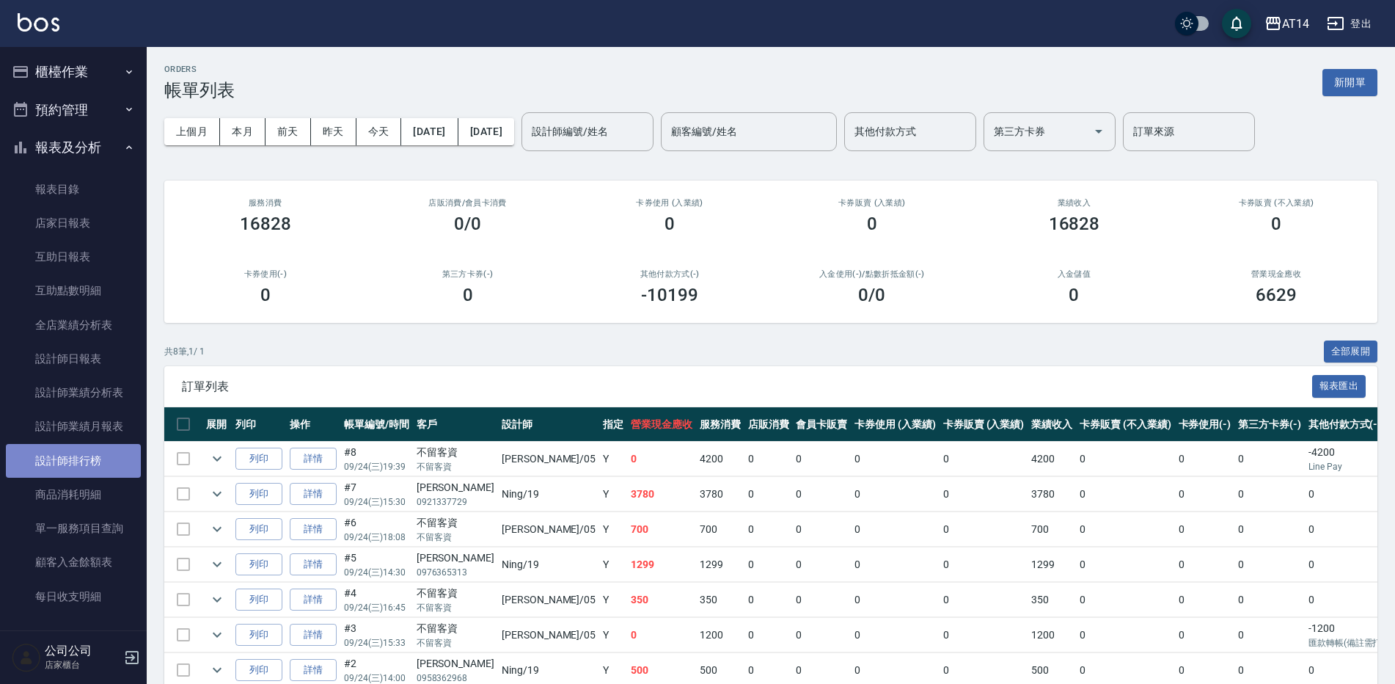
click at [101, 448] on link "設計師排行榜" at bounding box center [73, 461] width 135 height 34
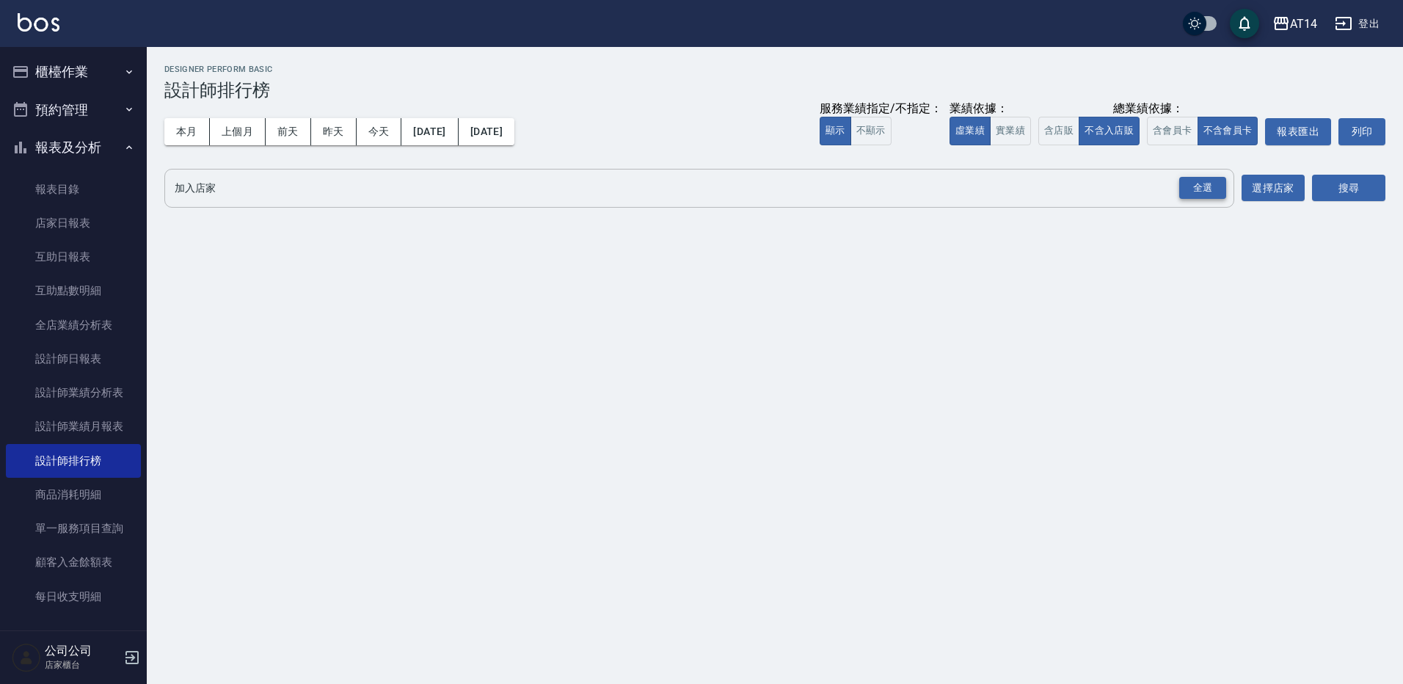
click at [1200, 189] on div "全選" at bounding box center [1202, 188] width 47 height 23
click at [514, 124] on button "[DATE]" at bounding box center [487, 131] width 56 height 27
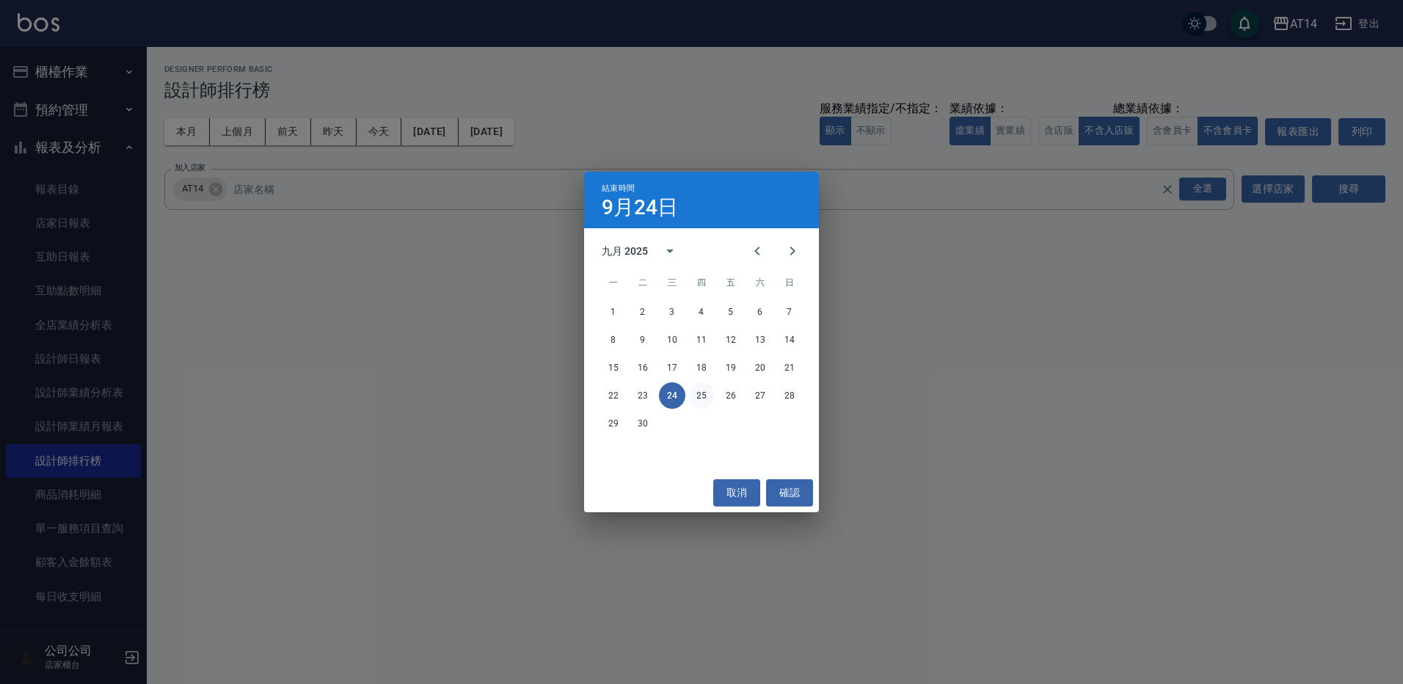
click at [699, 398] on button "25" at bounding box center [701, 395] width 26 height 26
